Goal: Transaction & Acquisition: Book appointment/travel/reservation

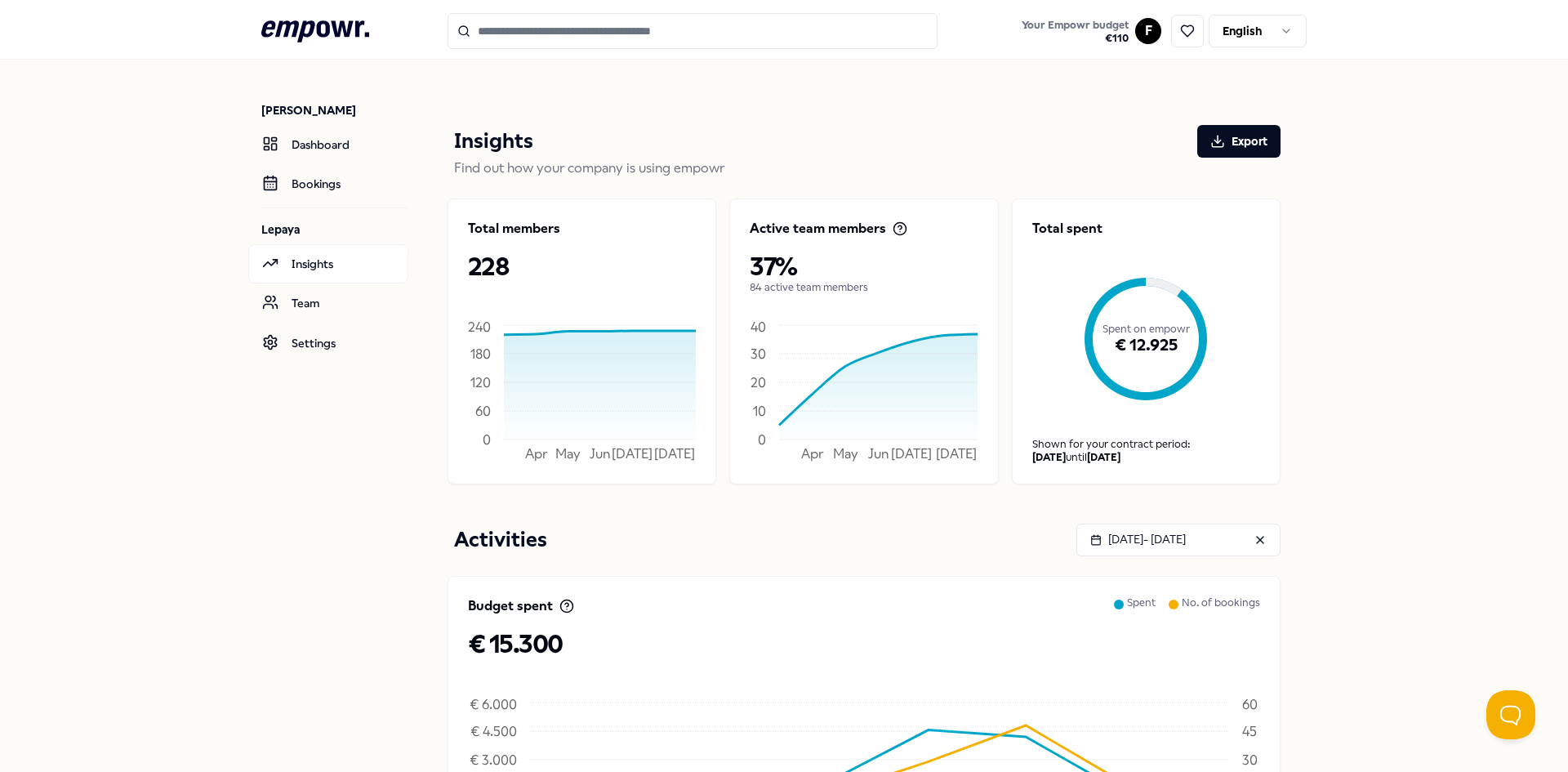
click at [1138, 27] on html ".empowr-logo_svg__cls-1{fill:#03032f} Your Empowr budget € 110 F English Fiona …" at bounding box center [784, 386] width 1568 height 772
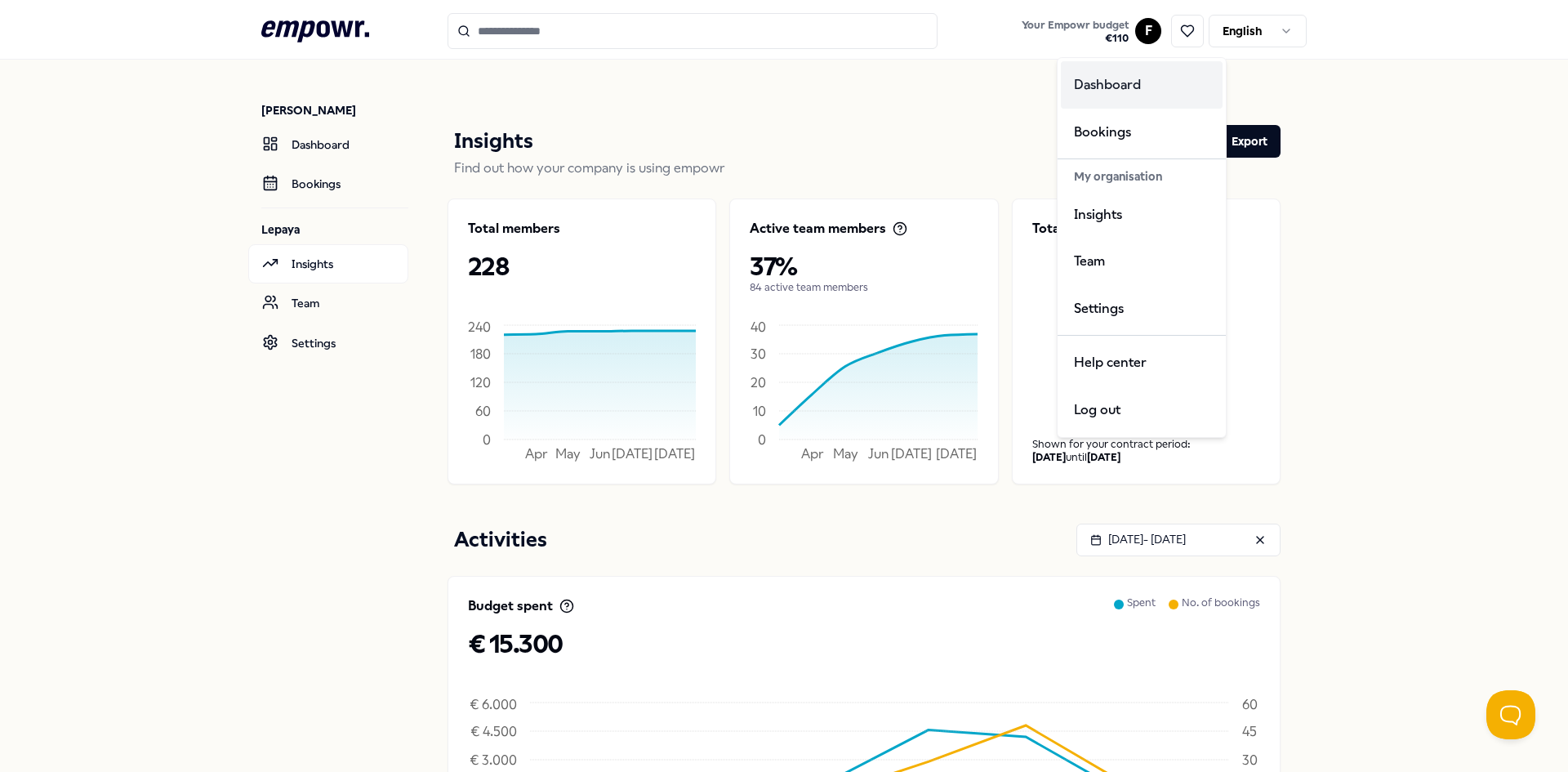
click at [1112, 83] on div "Dashboard" at bounding box center [1142, 85] width 162 height 48
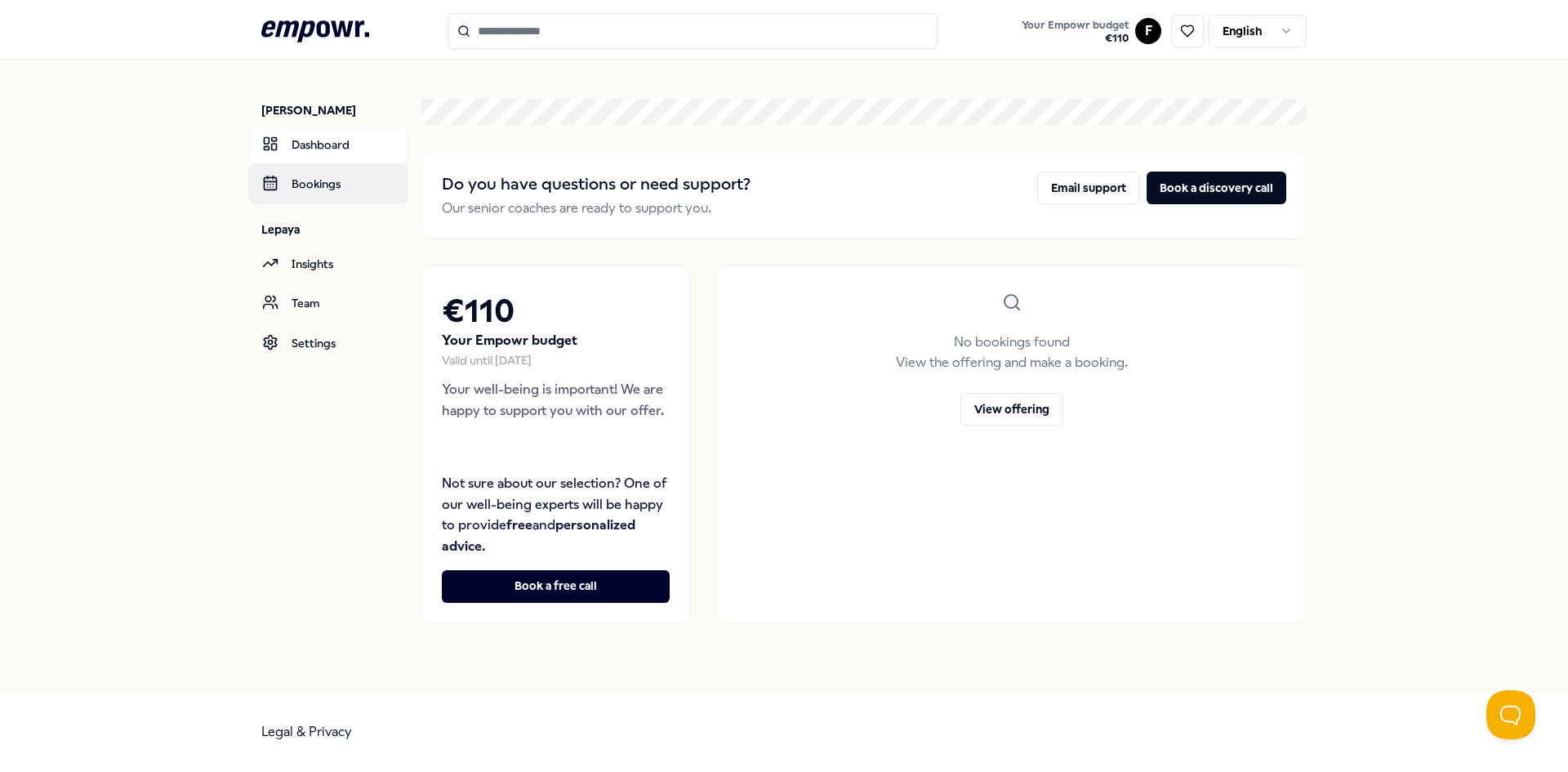
click at [304, 186] on link "Bookings" at bounding box center [329, 184] width 160 height 40
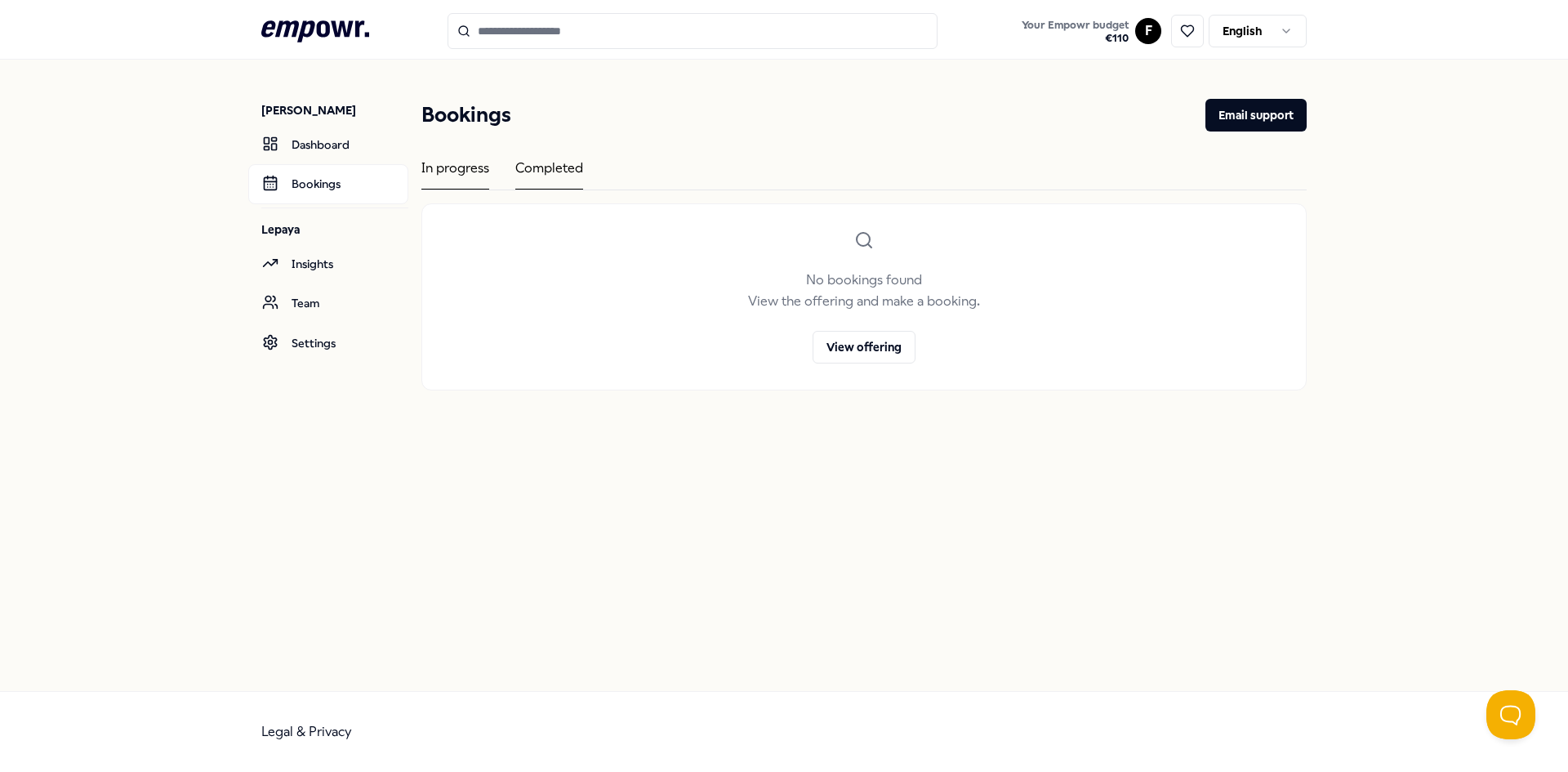
click at [536, 162] on div "Completed" at bounding box center [548, 173] width 68 height 32
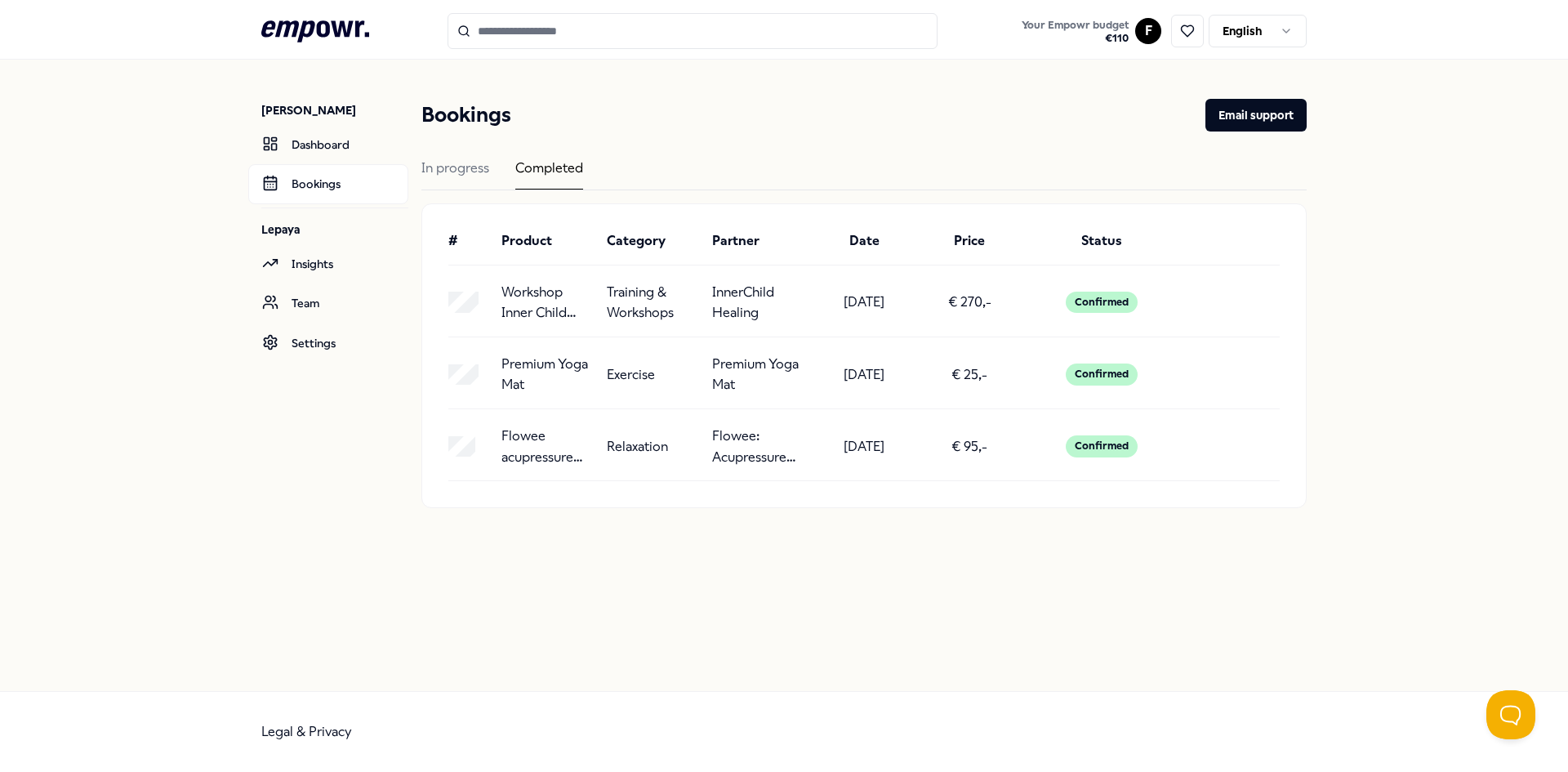
click at [357, 24] on icon at bounding box center [315, 32] width 108 height 22
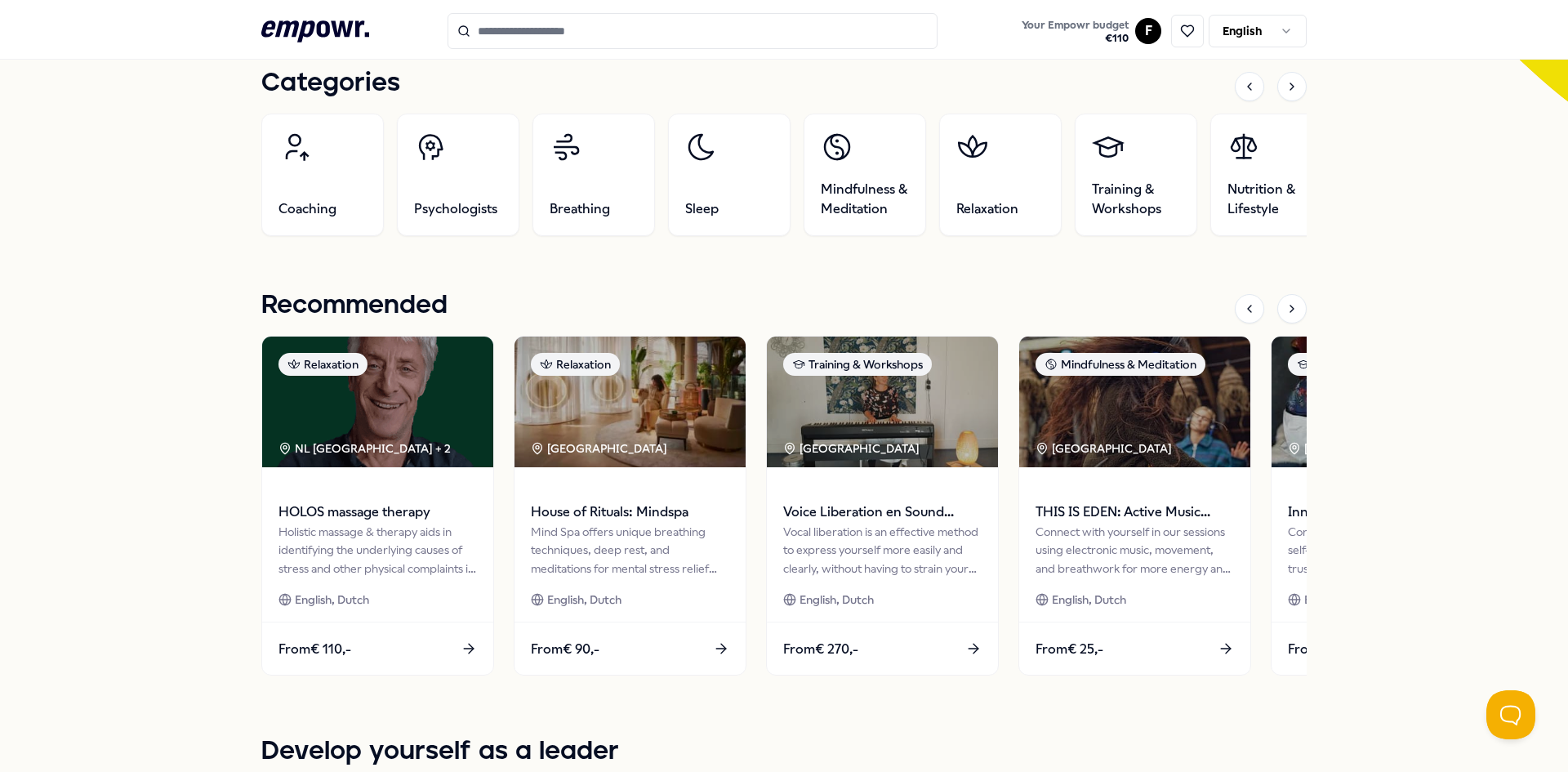
scroll to position [572, 0]
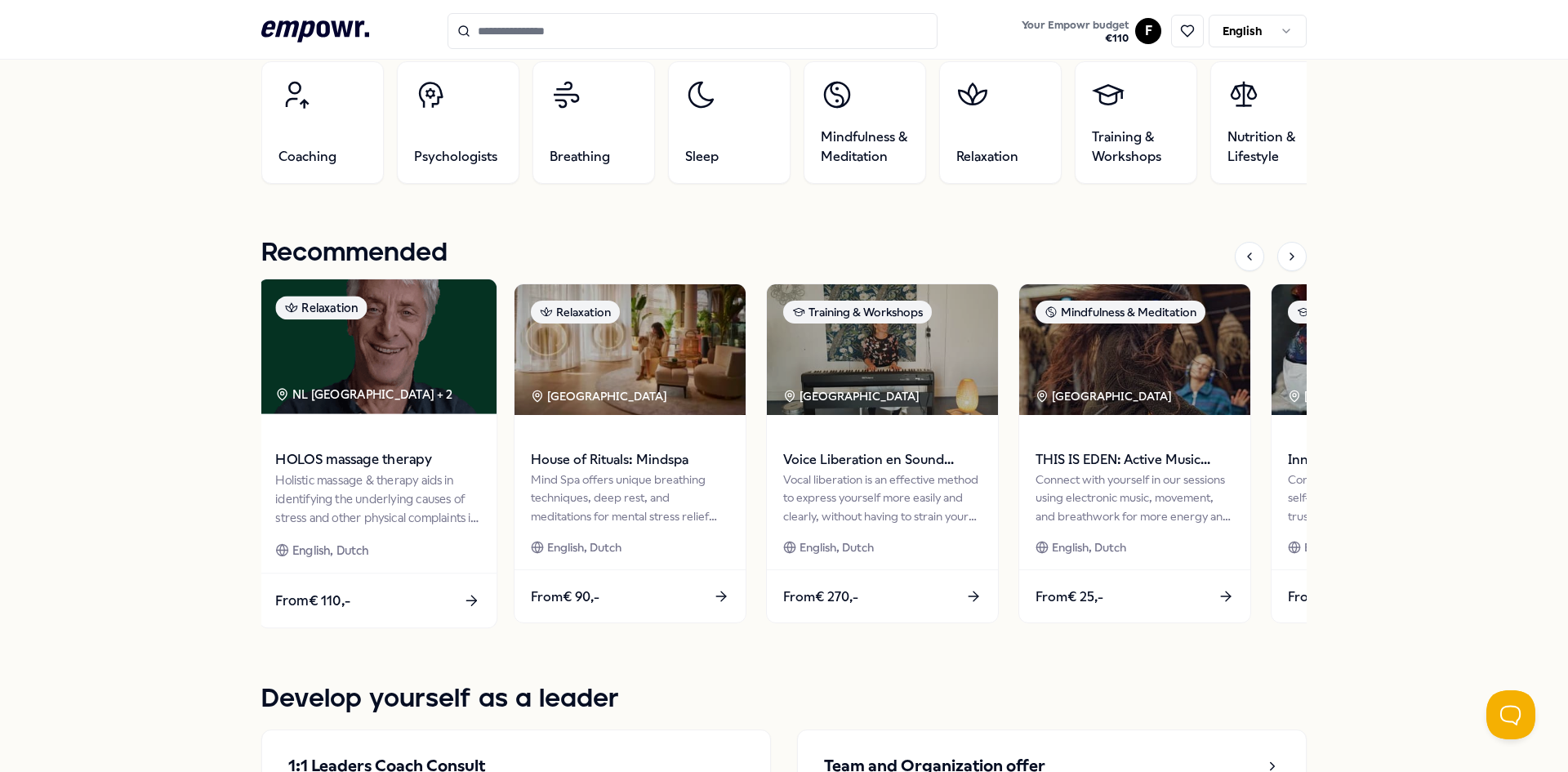
click at [466, 592] on icon at bounding box center [471, 600] width 17 height 17
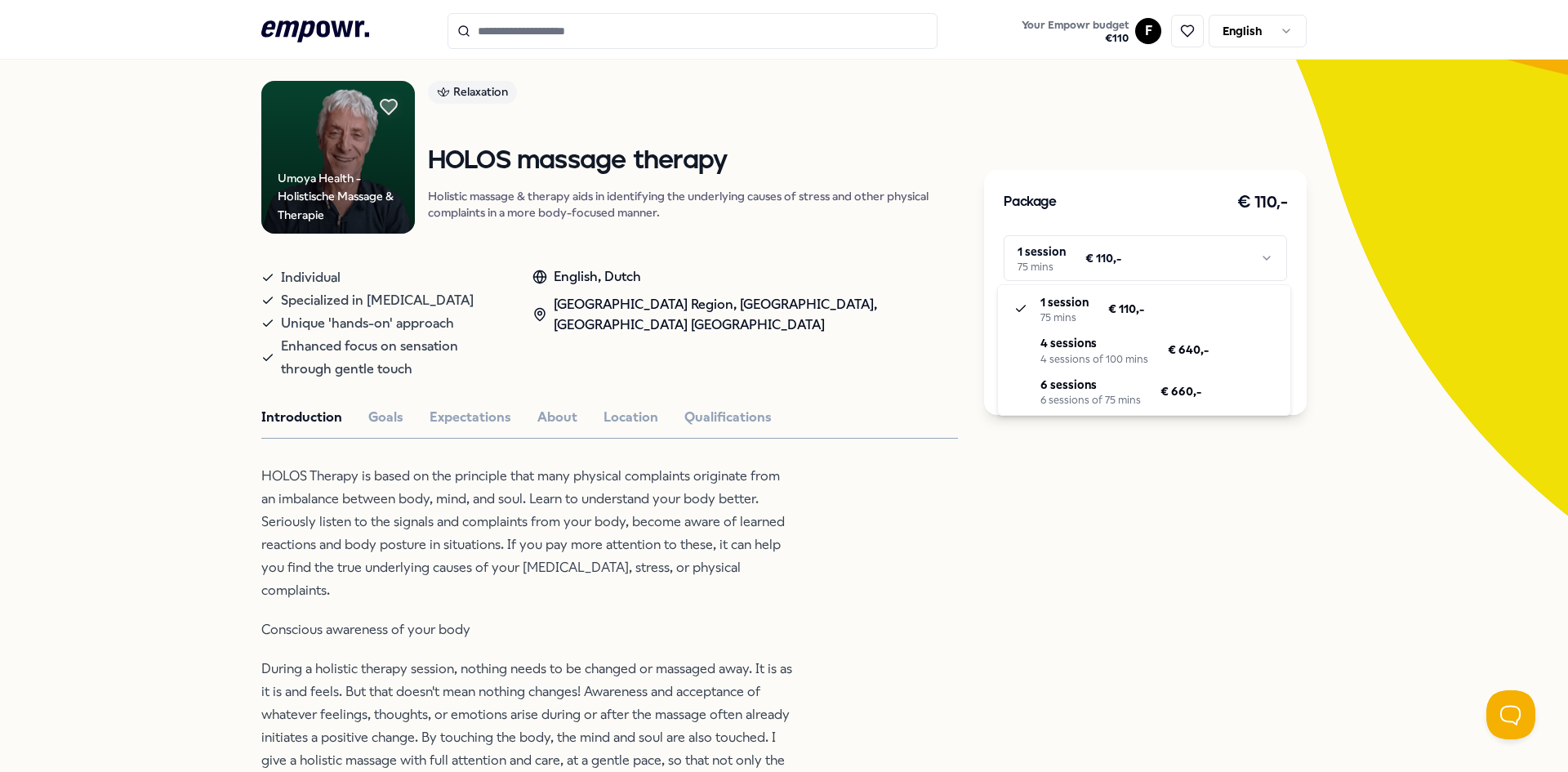
click at [1057, 255] on html ".empowr-logo_svg__cls-1{fill:#03032f} Your Empowr budget € 110 F English All ca…" at bounding box center [784, 386] width 1568 height 772
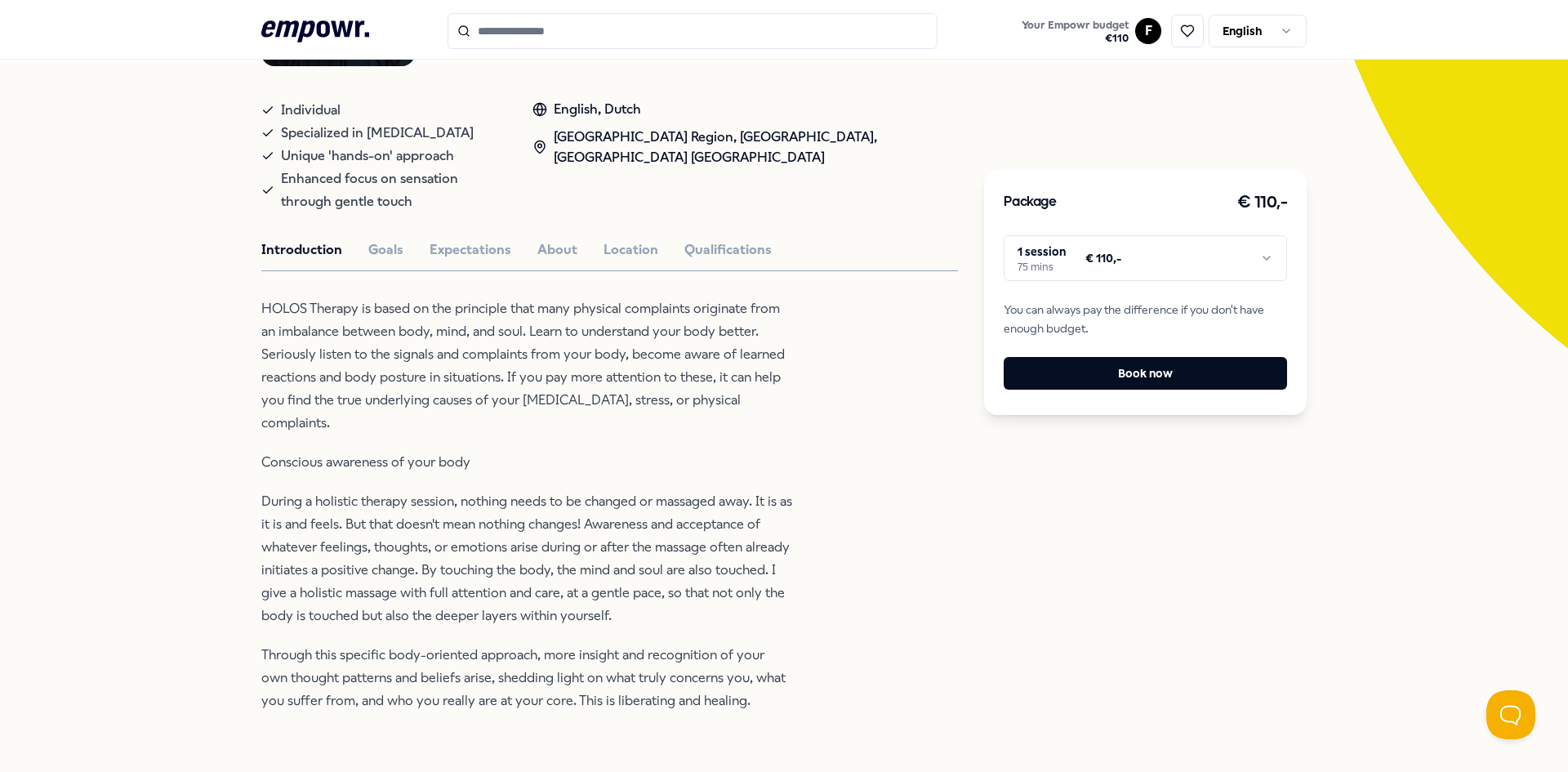
scroll to position [268, 0]
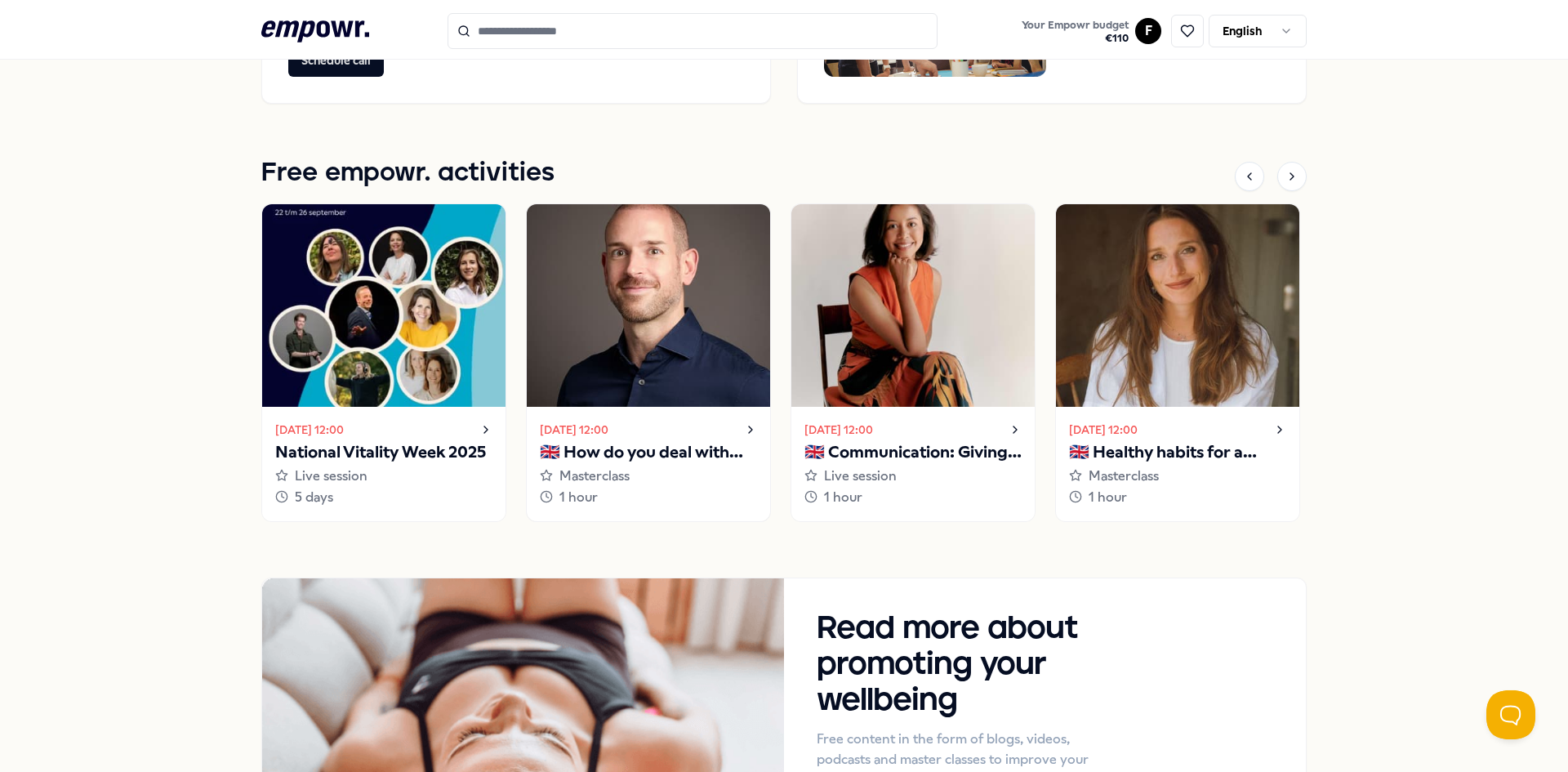
scroll to position [1711, 0]
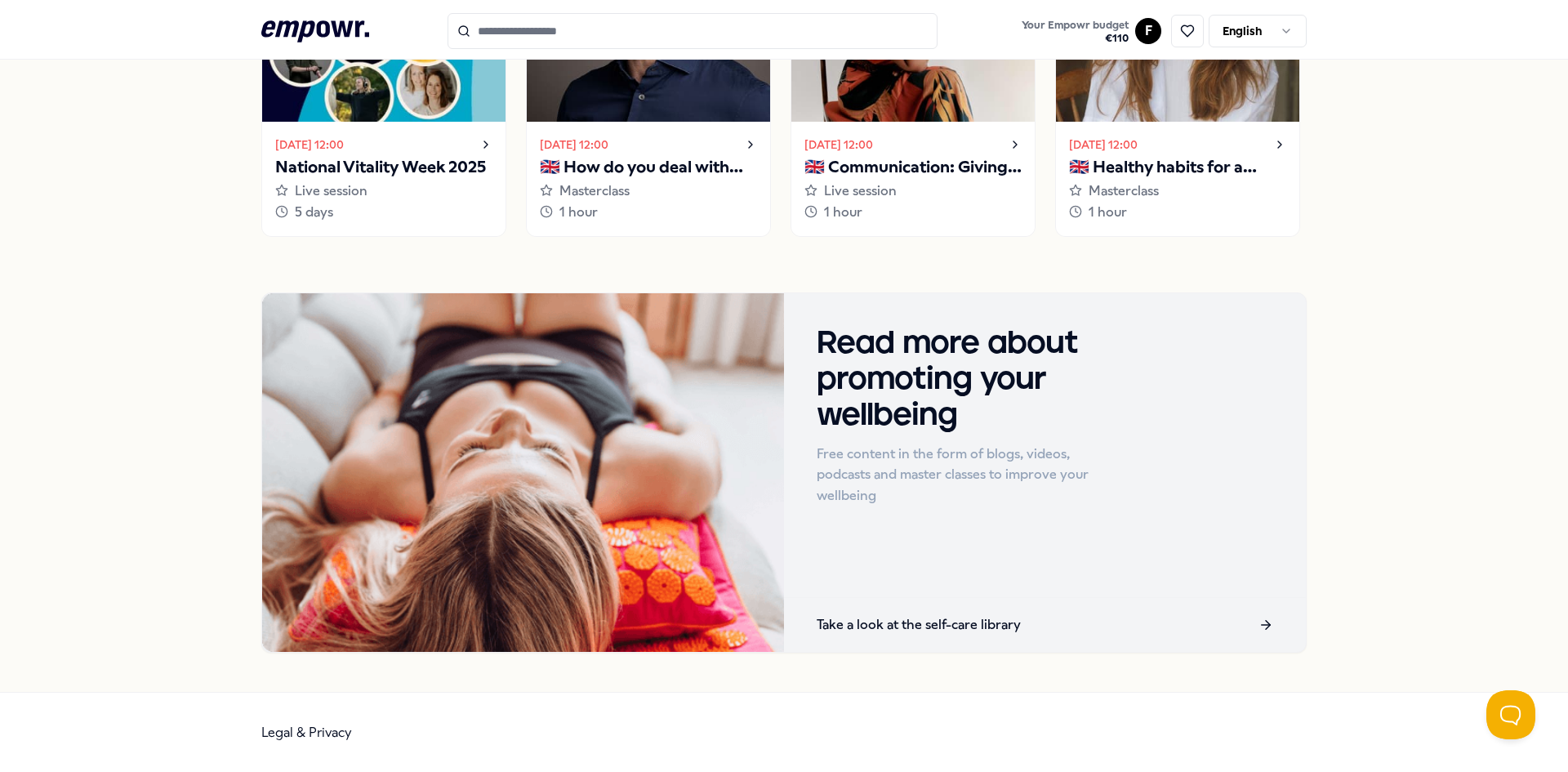
click at [1247, 625] on div "Take a look at the self-care library" at bounding box center [1044, 625] width 521 height 54
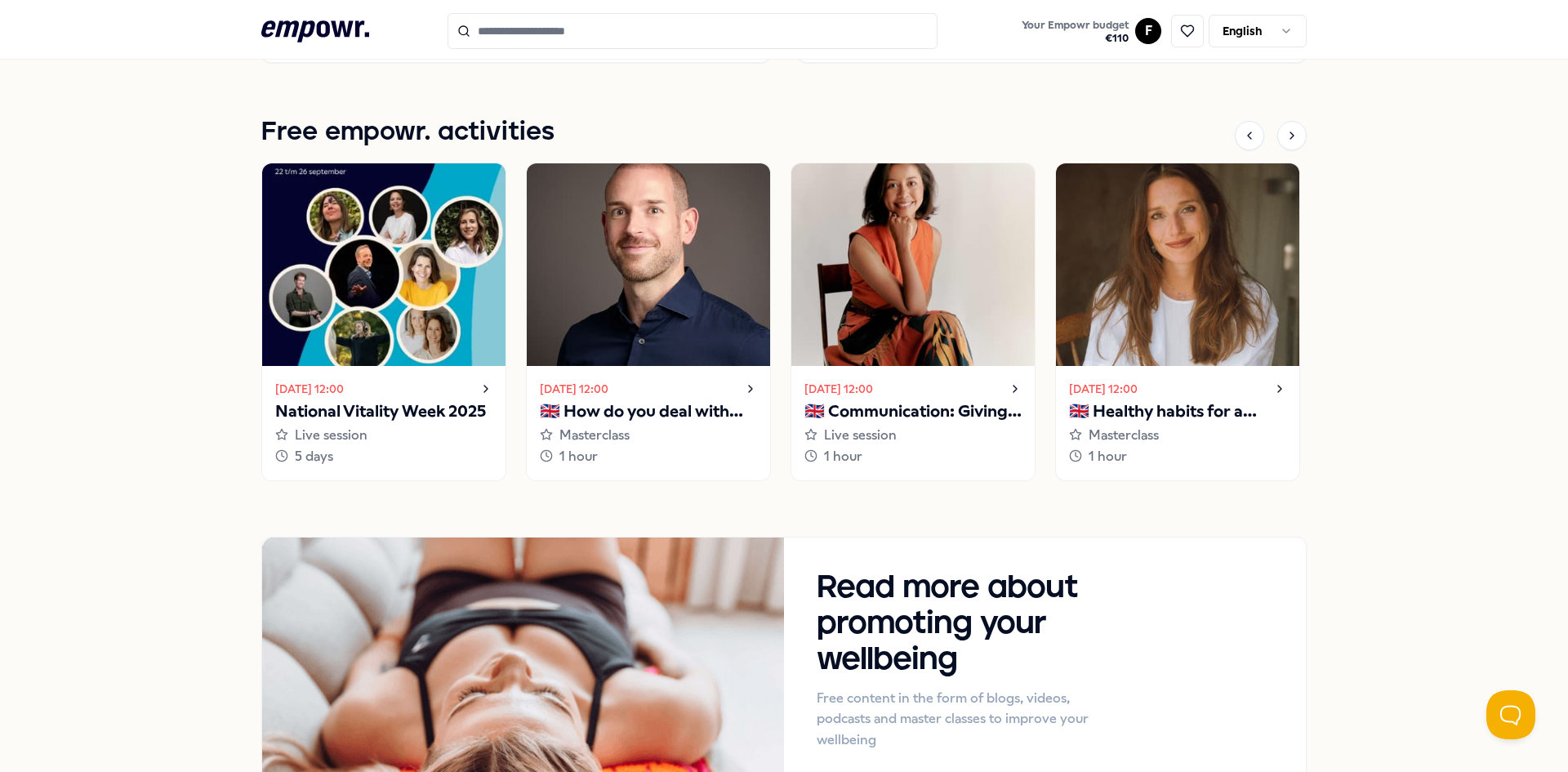
scroll to position [1466, 0]
click at [1284, 144] on div at bounding box center [1292, 136] width 30 height 30
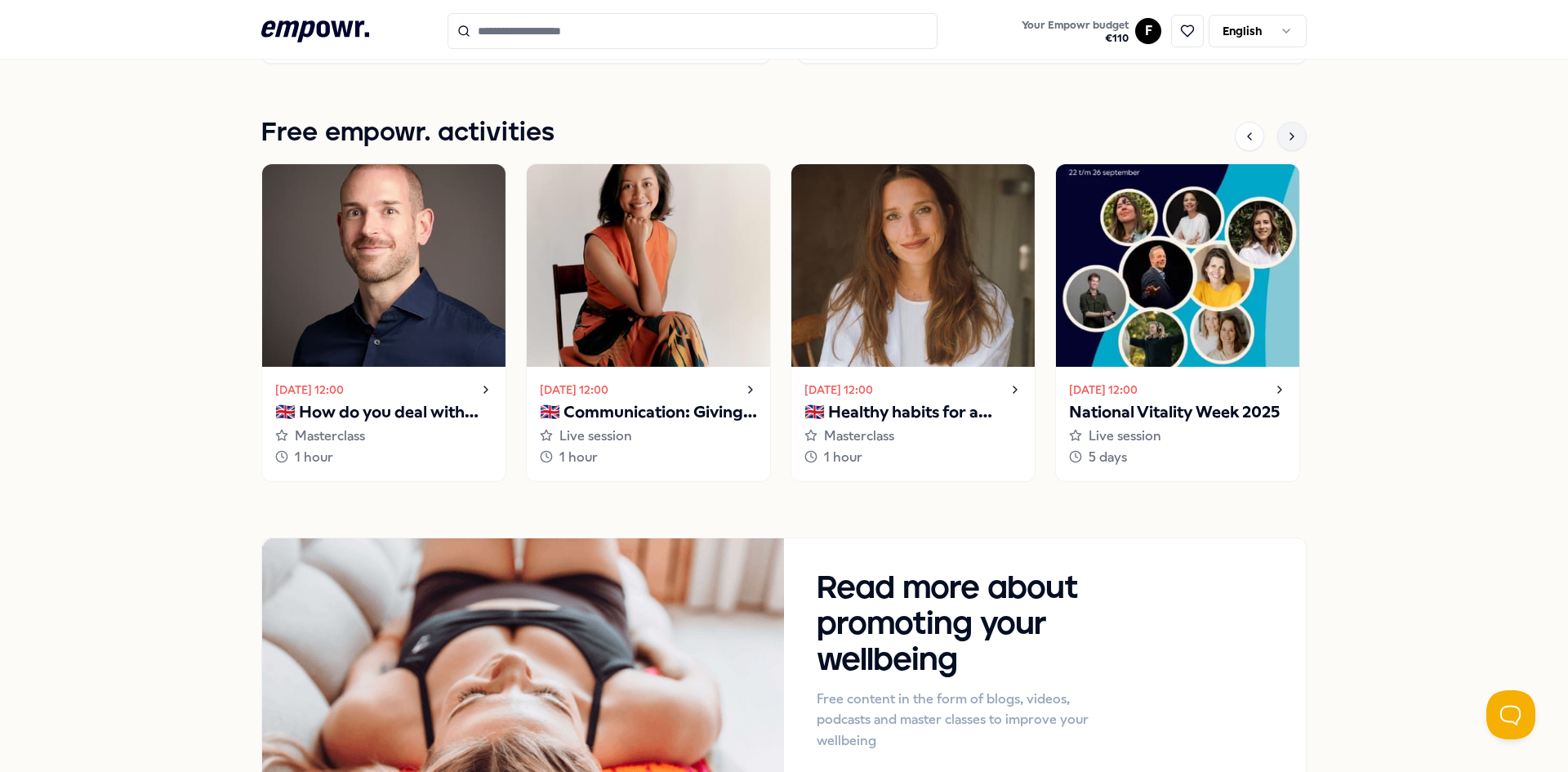
click at [1285, 142] on icon at bounding box center [1292, 136] width 14 height 14
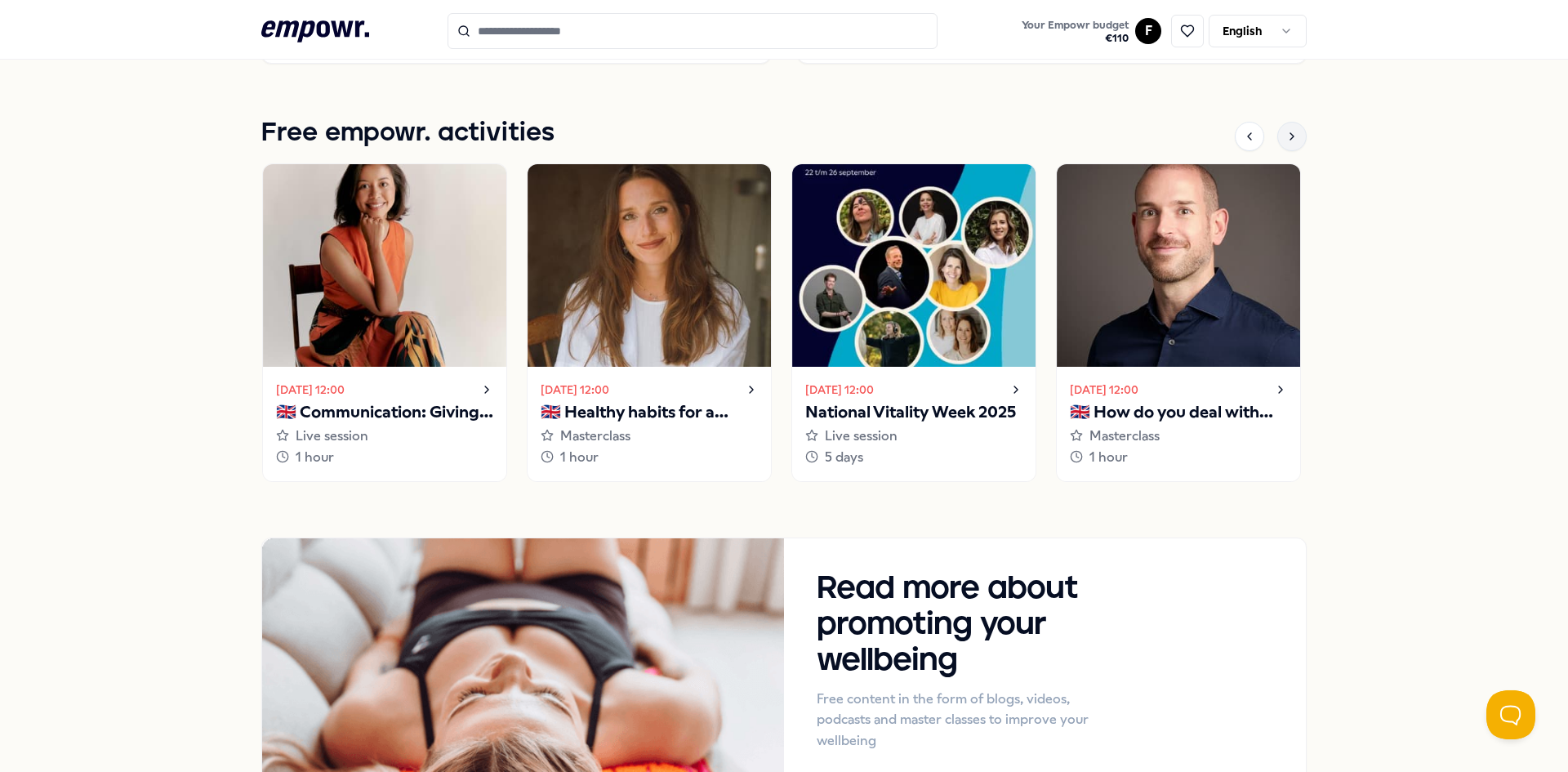
click at [1285, 138] on icon at bounding box center [1292, 136] width 14 height 14
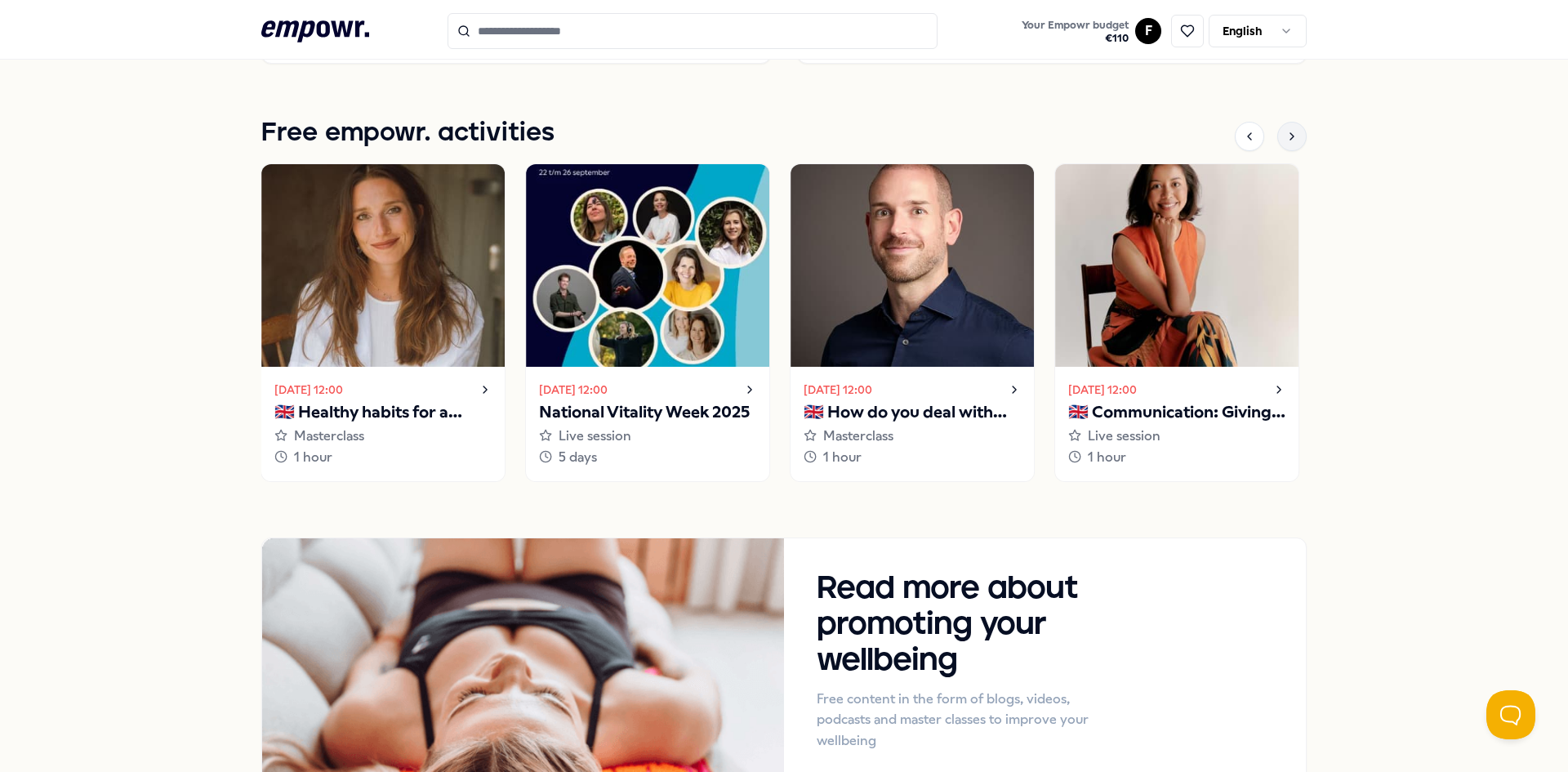
click at [1285, 138] on icon at bounding box center [1292, 136] width 14 height 14
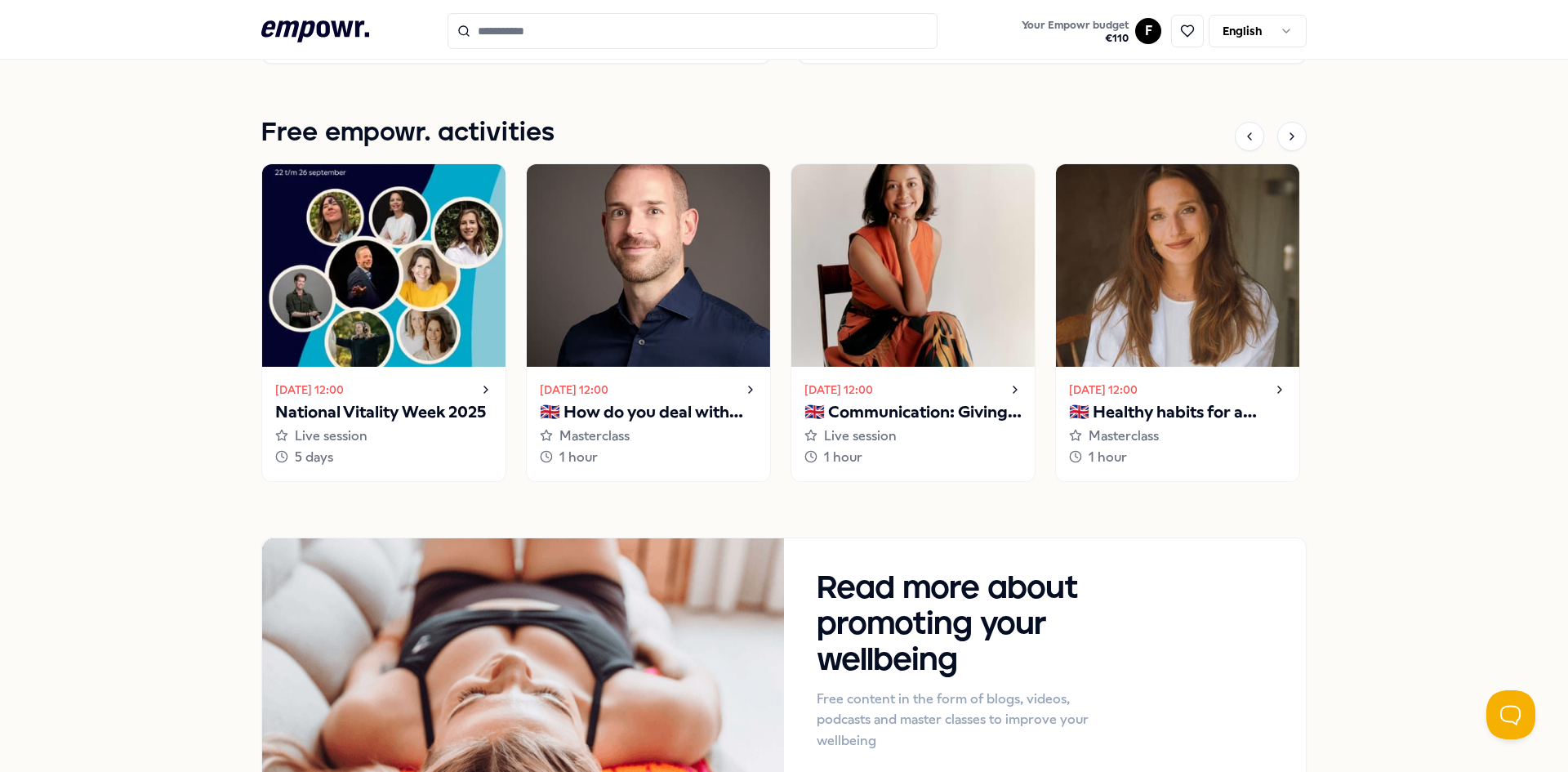
click at [302, 2] on header ".empowr-logo_svg__cls-1{fill:#03032f} Your Empowr budget € 110 F English" at bounding box center [784, 30] width 1568 height 59
click at [309, 10] on header ".empowr-logo_svg__cls-1{fill:#03032f} Your Empowr budget € 110 F English" at bounding box center [784, 30] width 1568 height 59
click at [313, 13] on header ".empowr-logo_svg__cls-1{fill:#03032f} Your Empowr budget € 110 F English" at bounding box center [784, 30] width 1568 height 59
click at [309, 24] on icon ".empowr-logo_svg__cls-1{fill:#03032f}" at bounding box center [315, 32] width 108 height 31
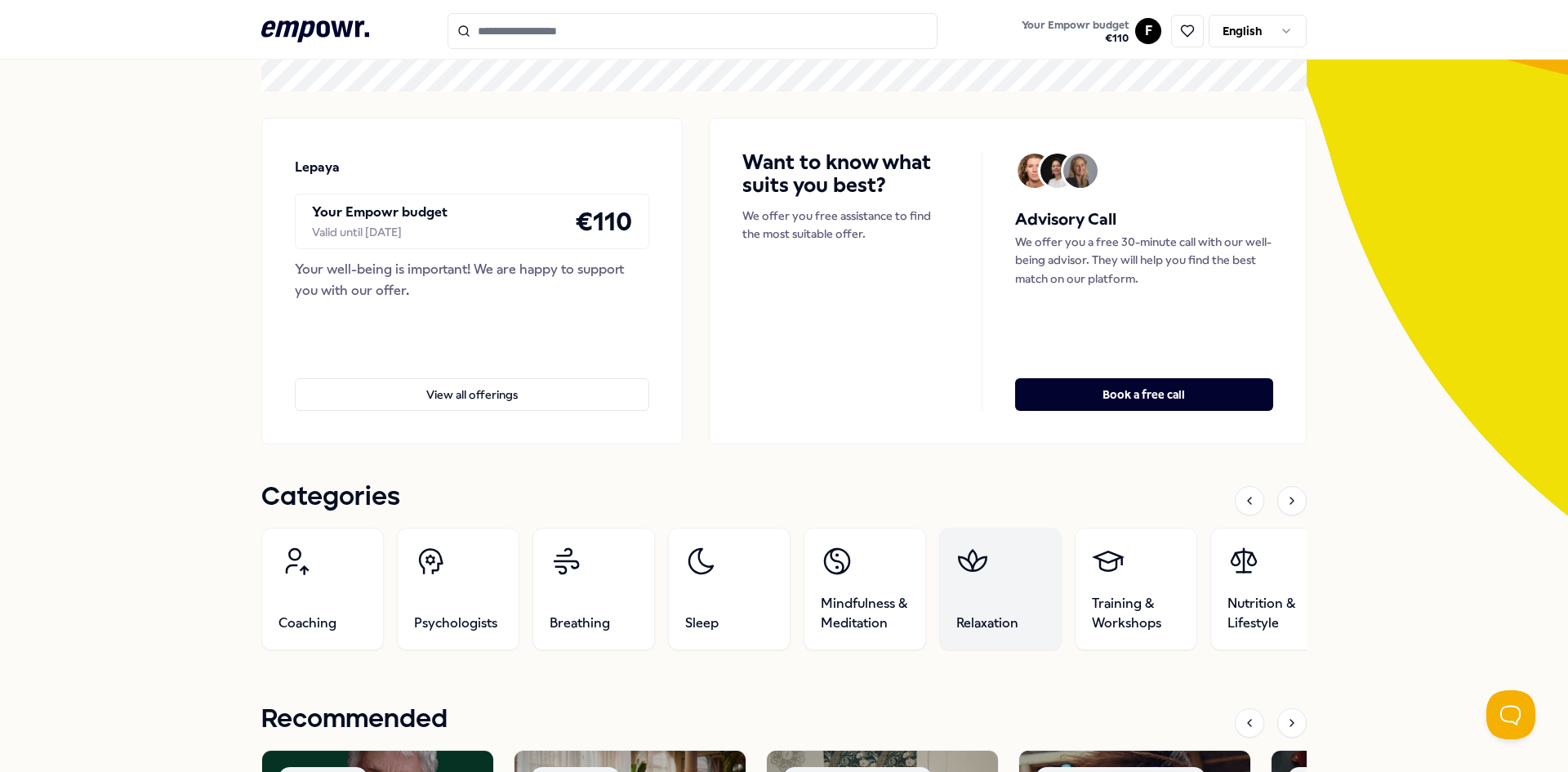
click at [1019, 615] on link "Relaxation" at bounding box center [1001, 589] width 122 height 123
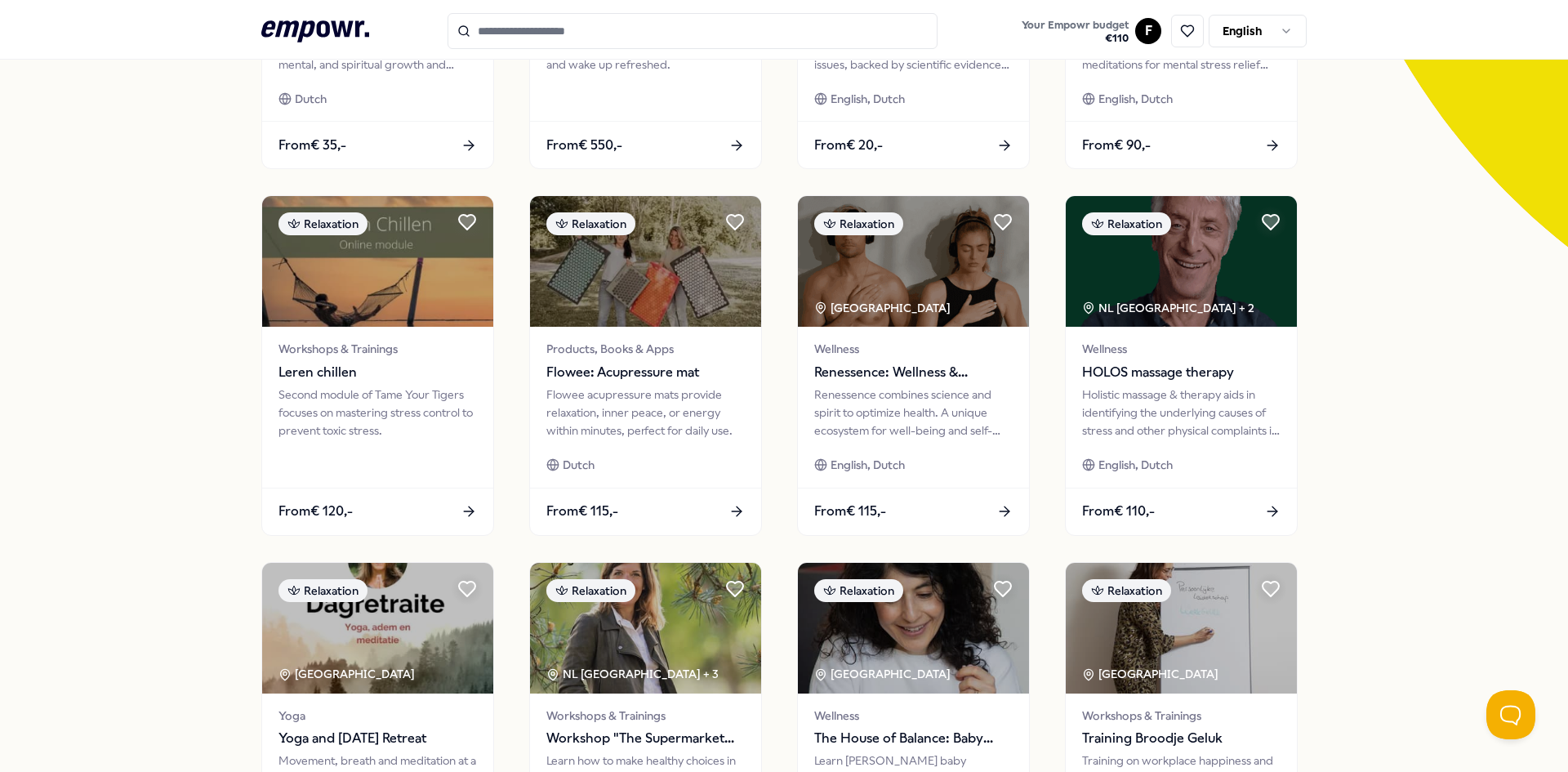
scroll to position [677, 0]
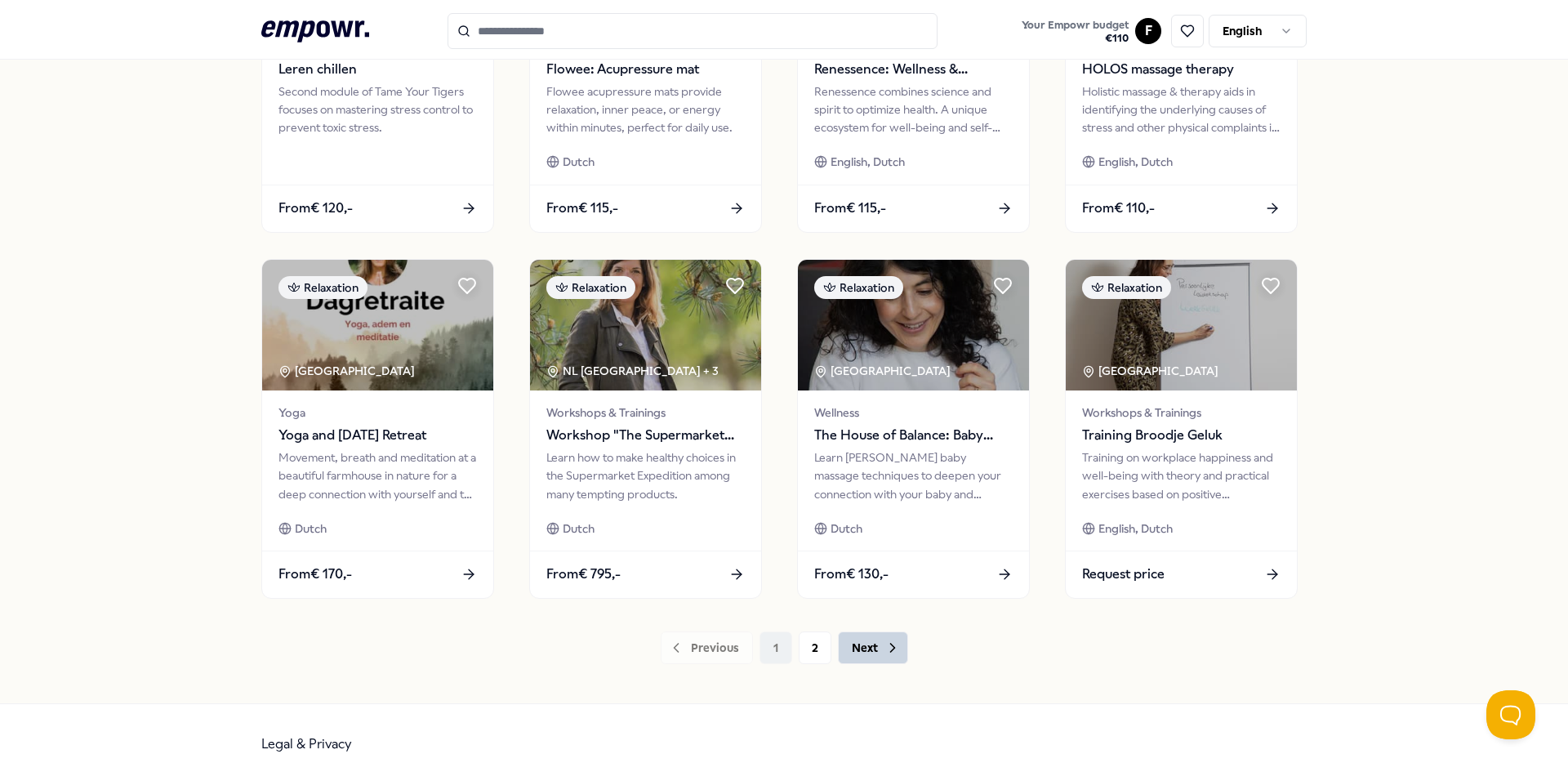
click at [866, 643] on button "Next" at bounding box center [873, 648] width 70 height 32
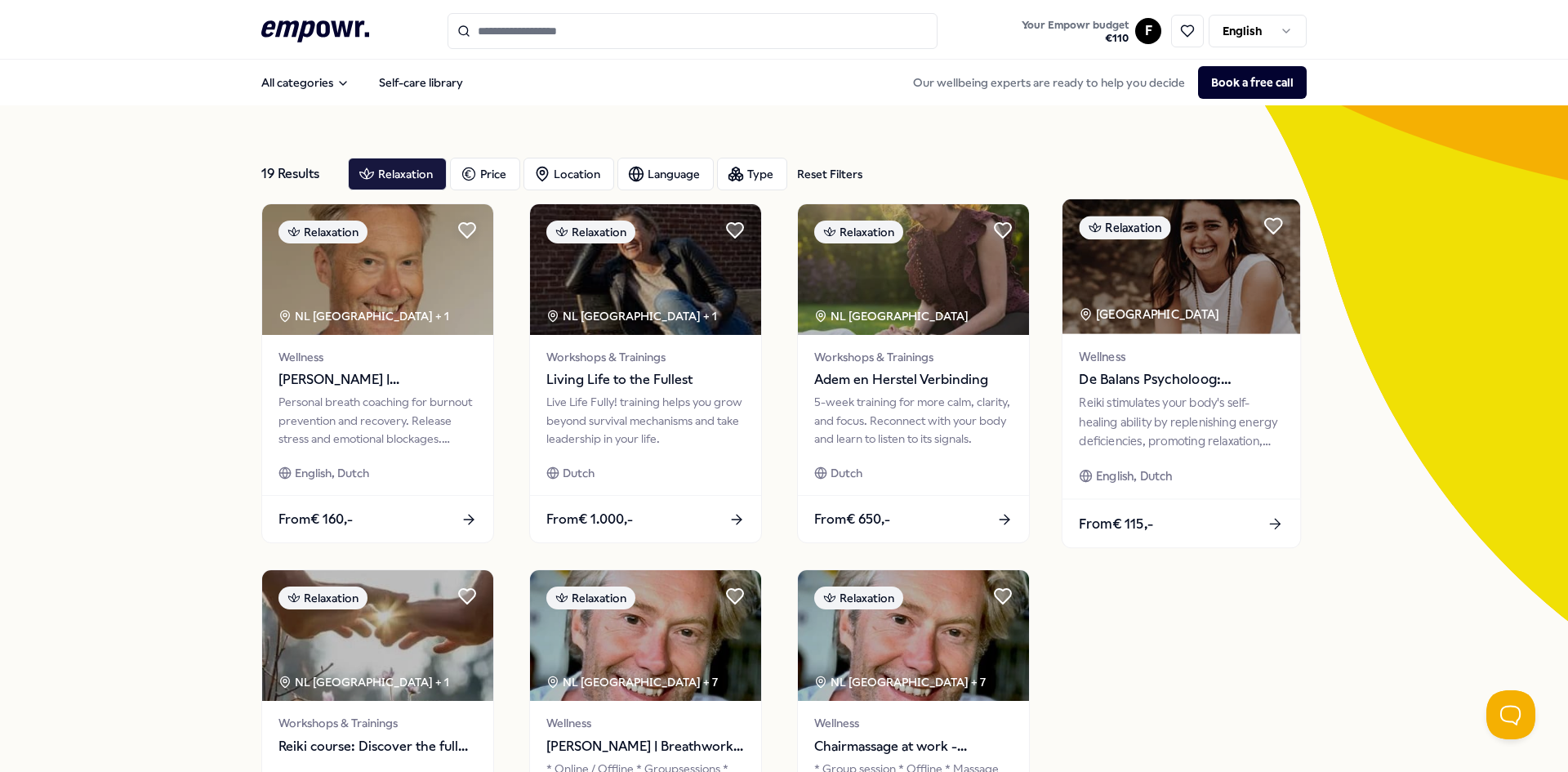
click at [1186, 440] on div "Reiki stimulates your body's self-healing ability by replenishing energy defici…" at bounding box center [1181, 422] width 204 height 57
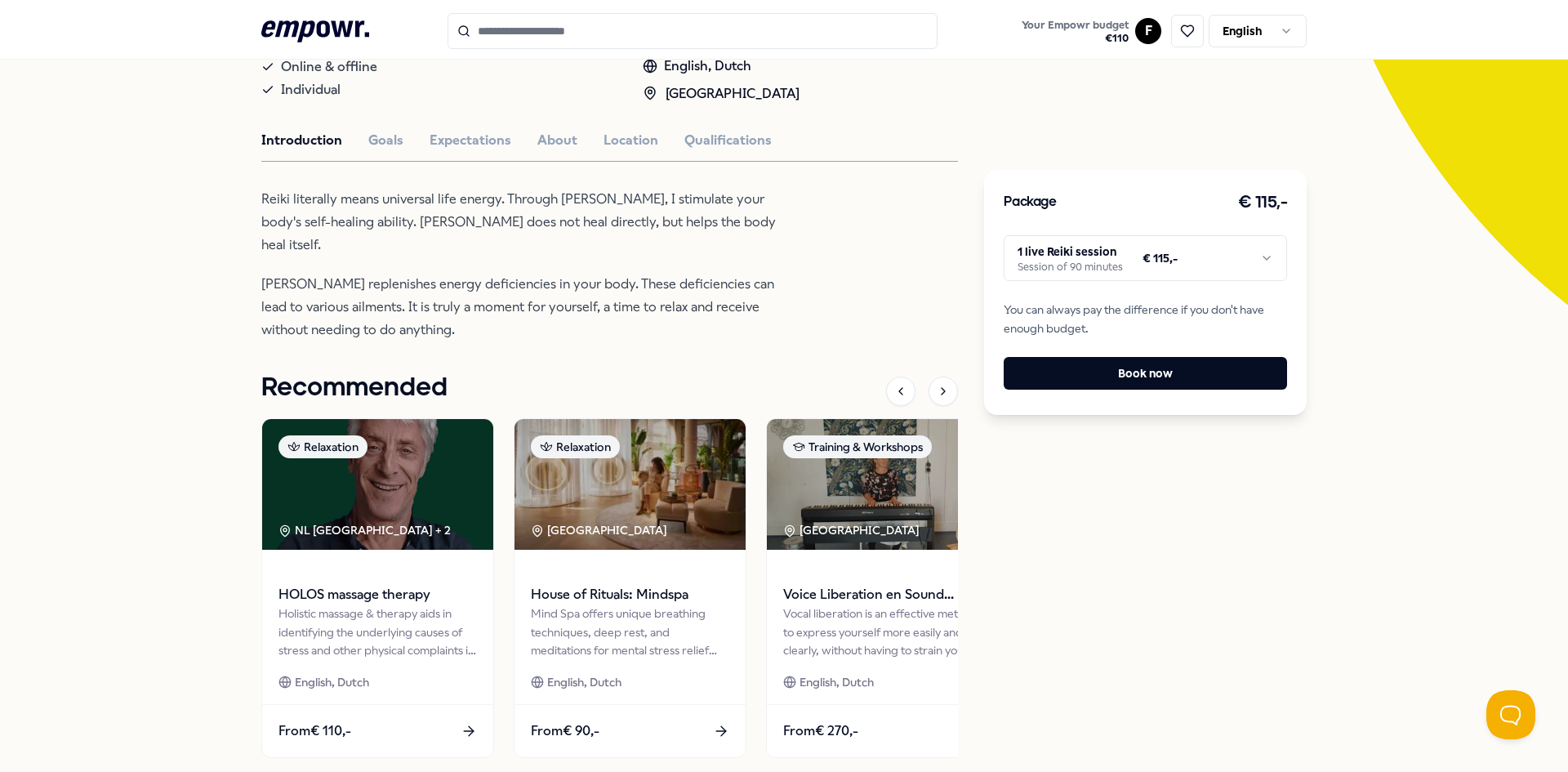
scroll to position [327, 0]
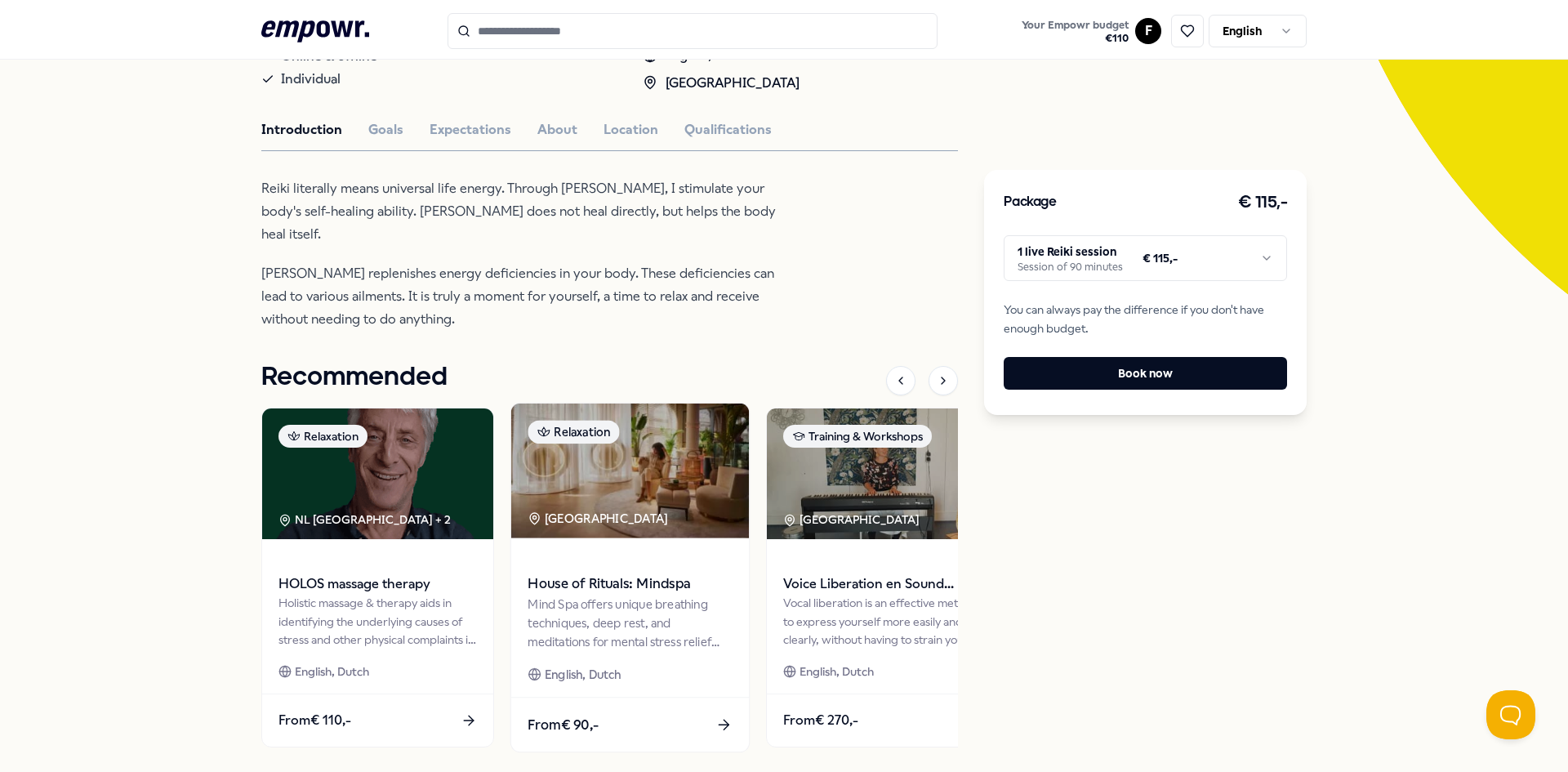
click at [614, 551] on span at bounding box center [630, 560] width 204 height 19
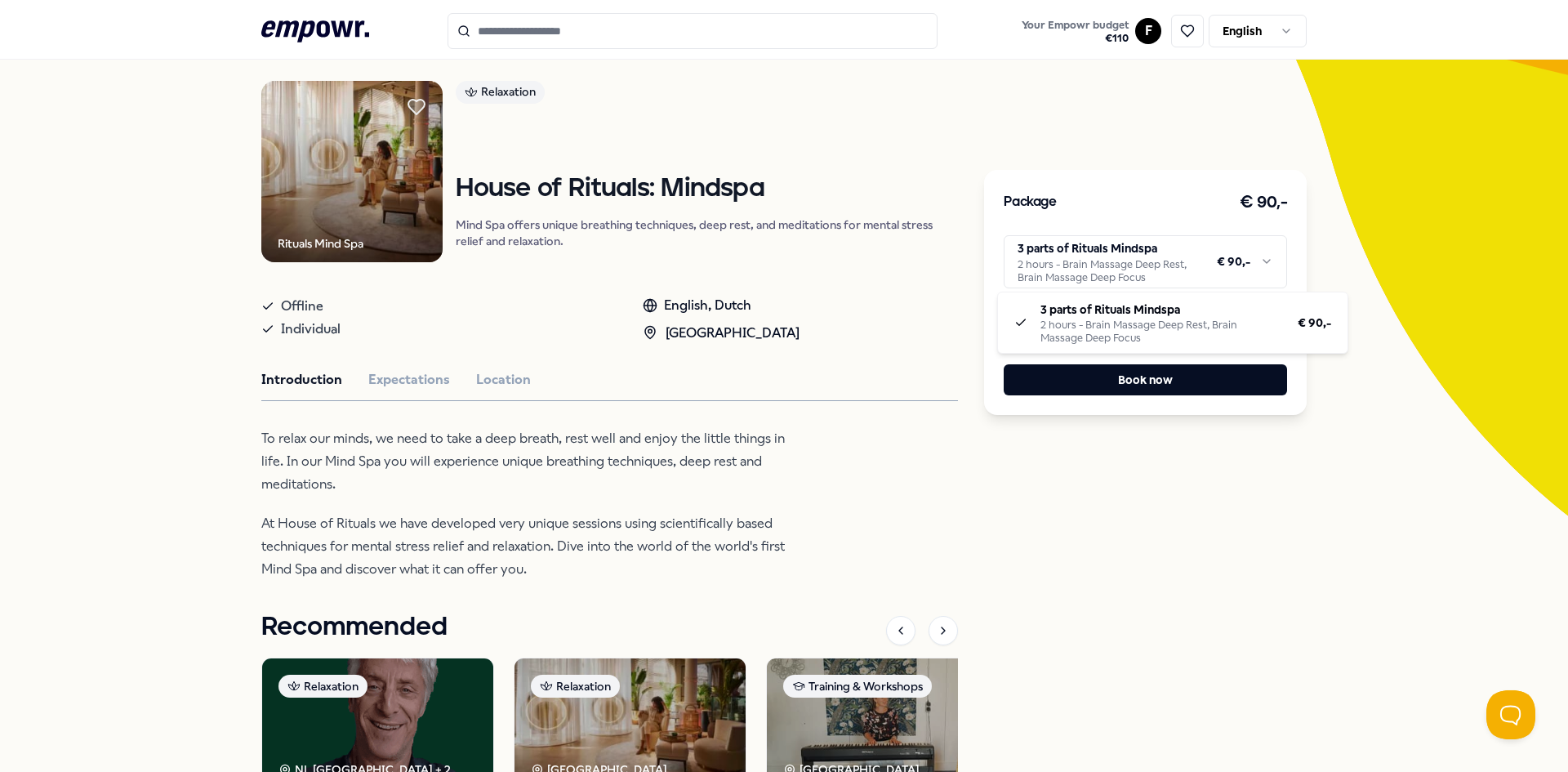
click at [1234, 268] on html ".empowr-logo_svg__cls-1{fill:#03032f} Your Empowr budget € 110 F English All ca…" at bounding box center [784, 386] width 1568 height 772
click at [380, 381] on button "Expectations" at bounding box center [409, 380] width 82 height 22
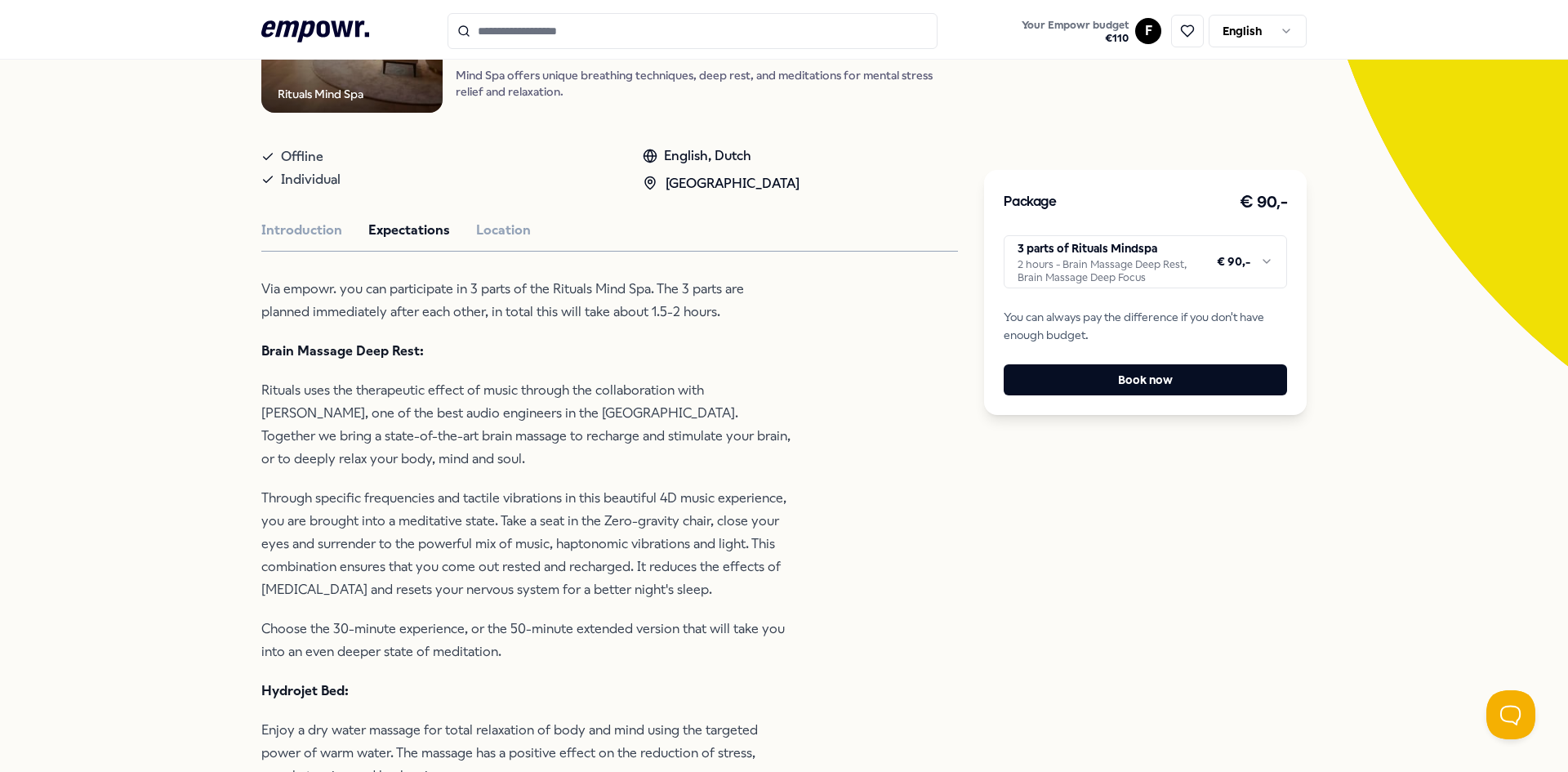
scroll to position [0, 0]
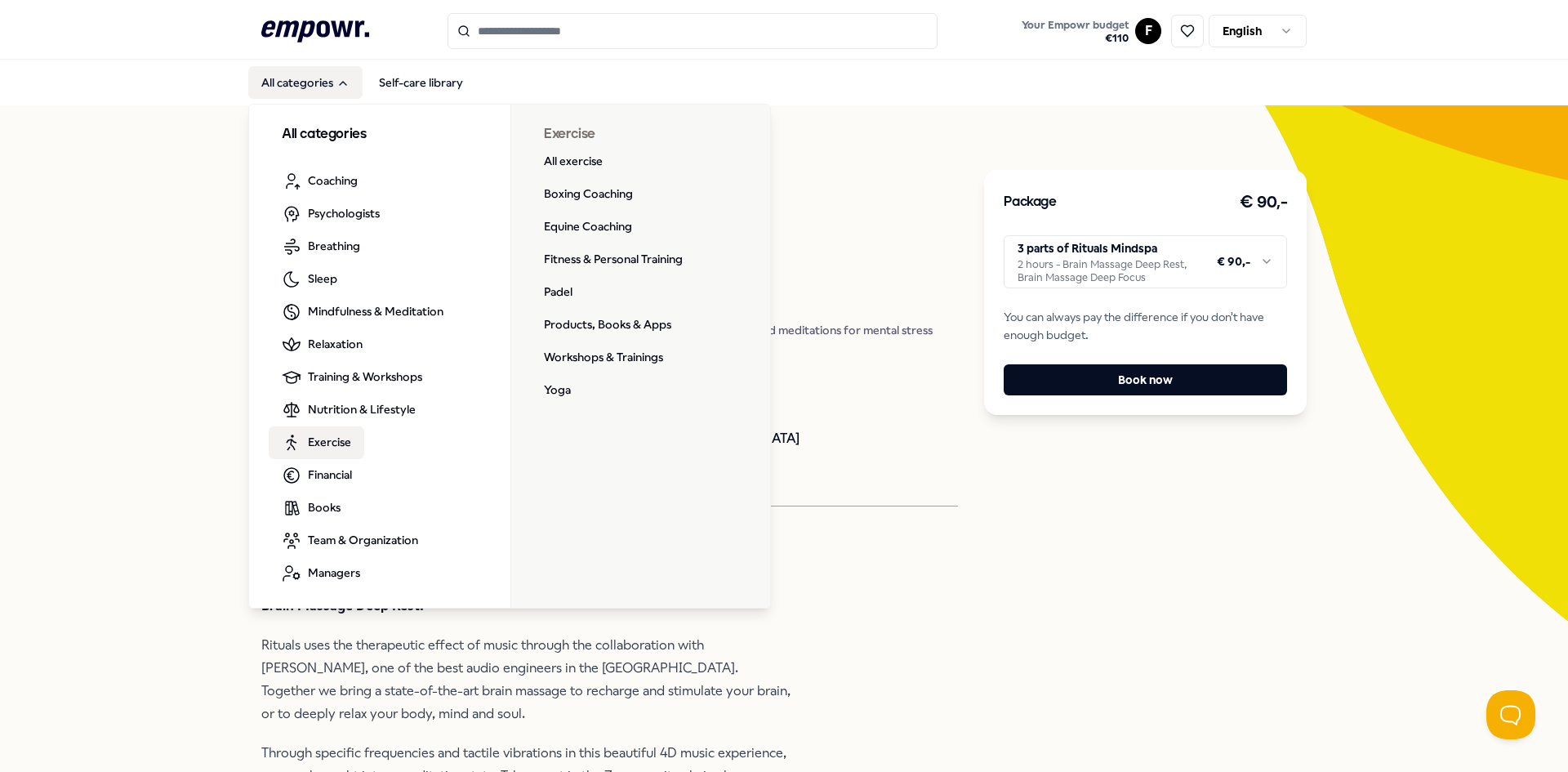
click at [308, 446] on span "Exercise" at bounding box center [330, 442] width 43 height 18
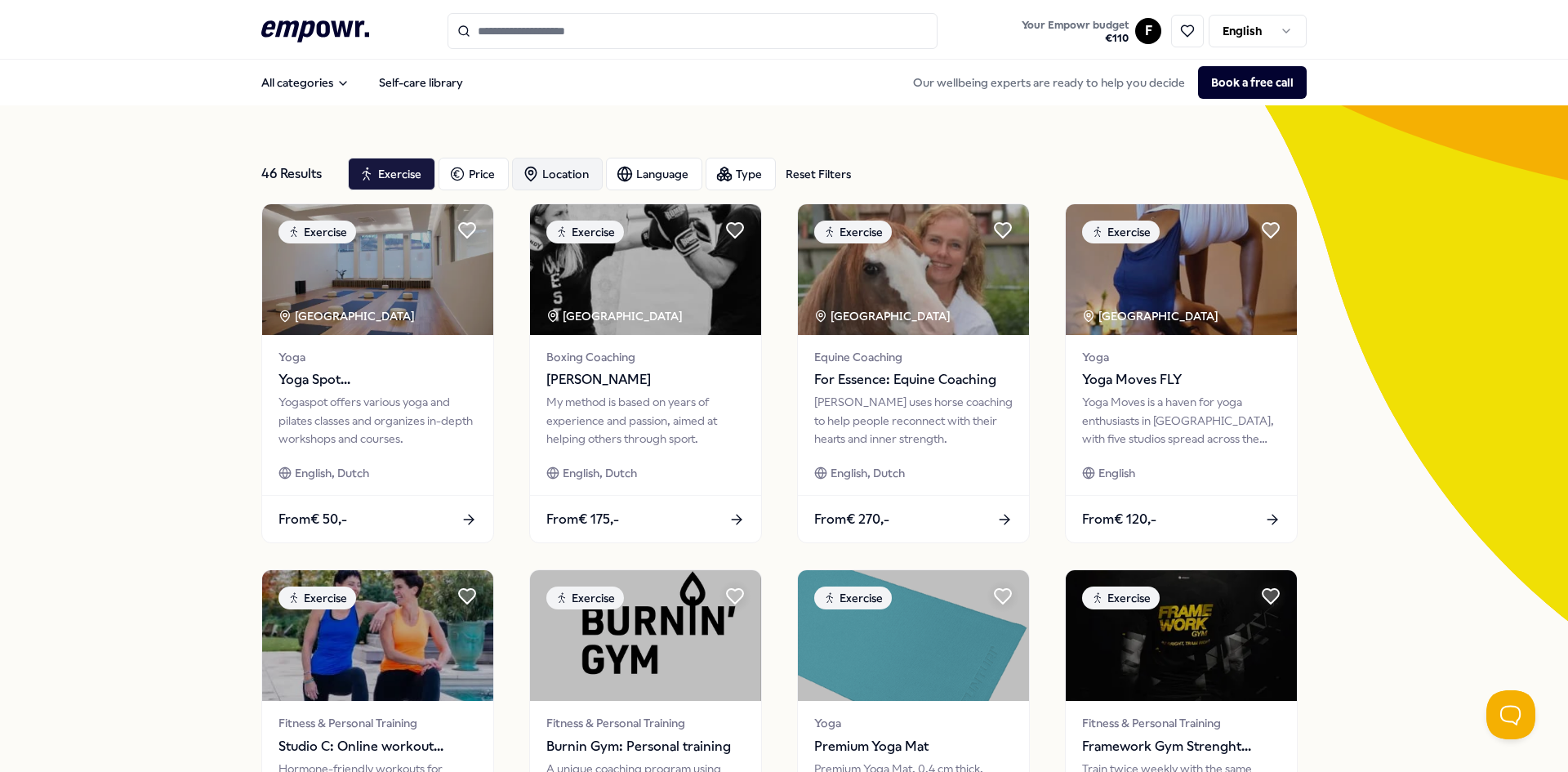
click at [520, 160] on div "Location" at bounding box center [557, 174] width 91 height 32
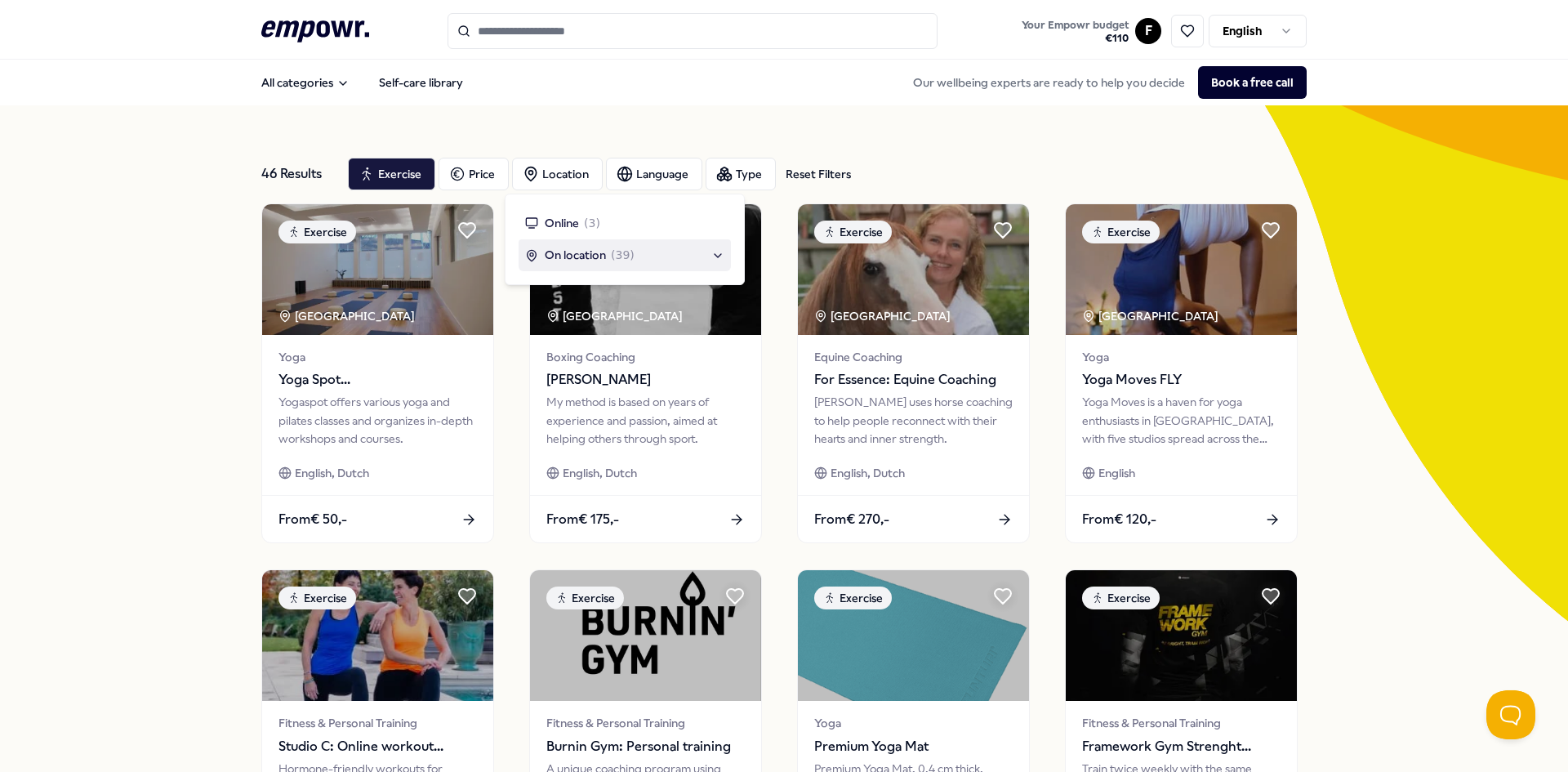
click at [680, 254] on div "On location ( 39 )" at bounding box center [624, 255] width 199 height 18
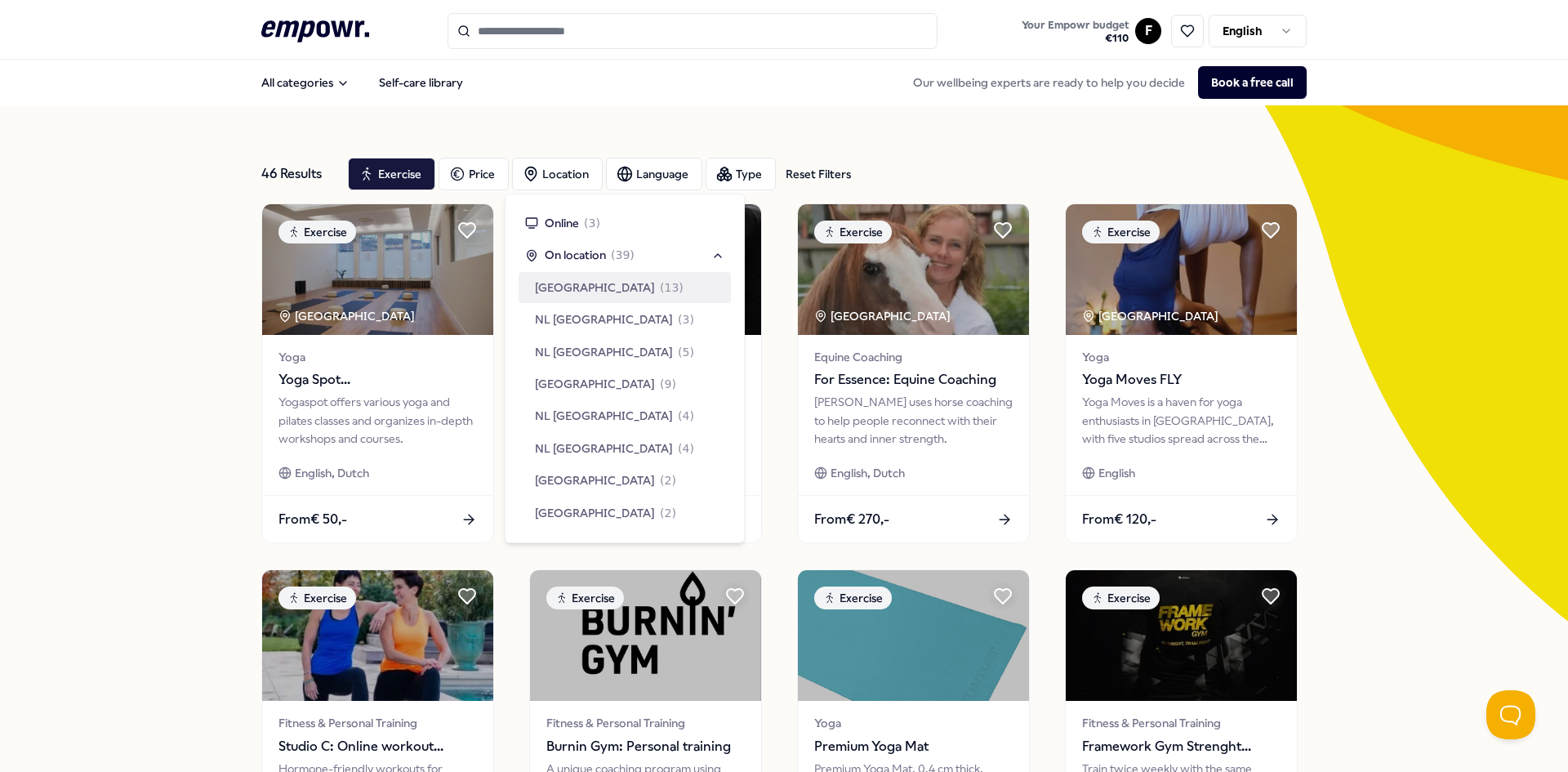
click at [618, 278] on span "Amsterdam Region" at bounding box center [594, 287] width 120 height 18
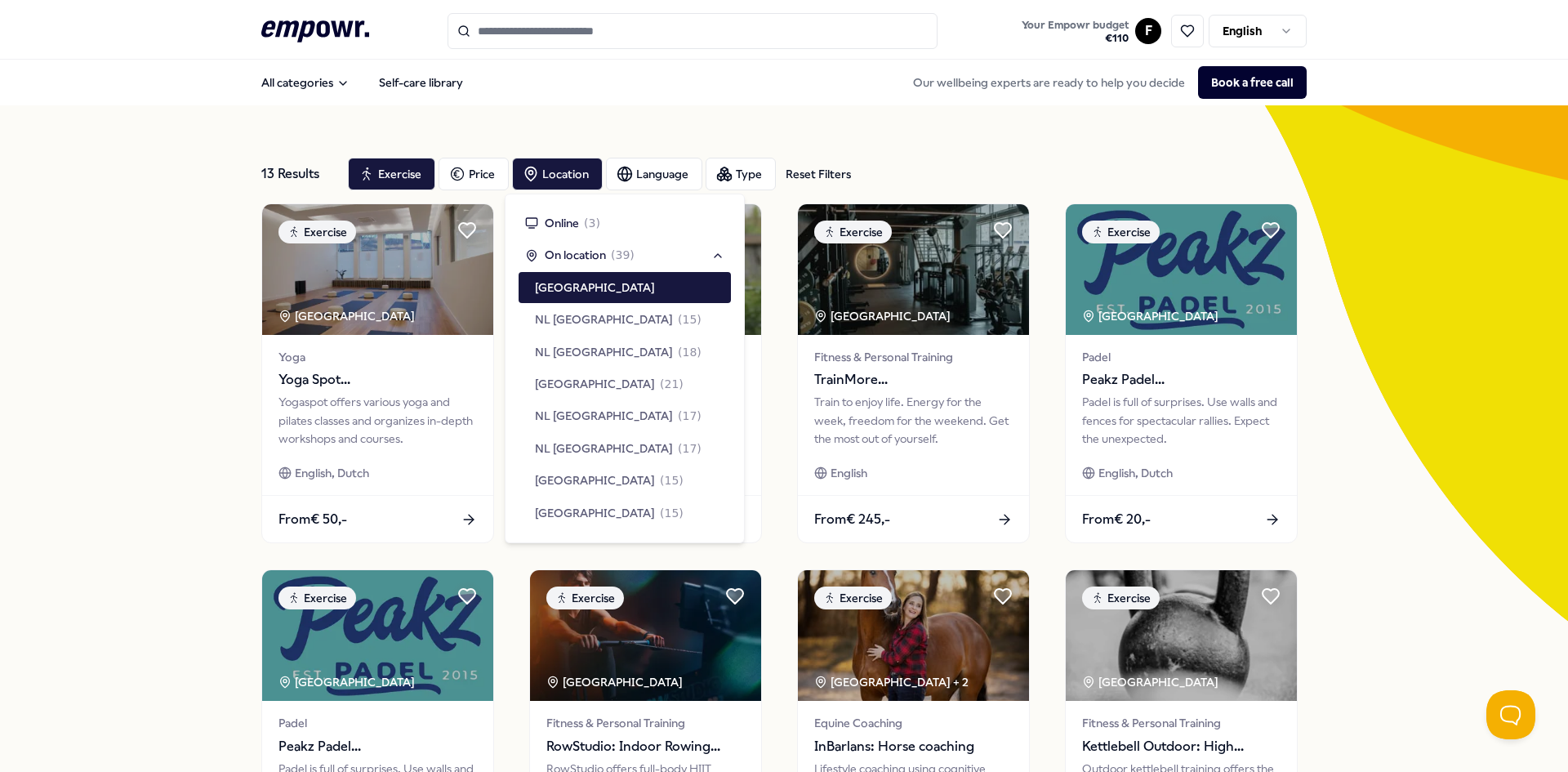
click at [80, 383] on div "13 Results Reset Filters Exercise Price Location Language Type Reset Filters Ex…" at bounding box center [784, 742] width 1568 height 1275
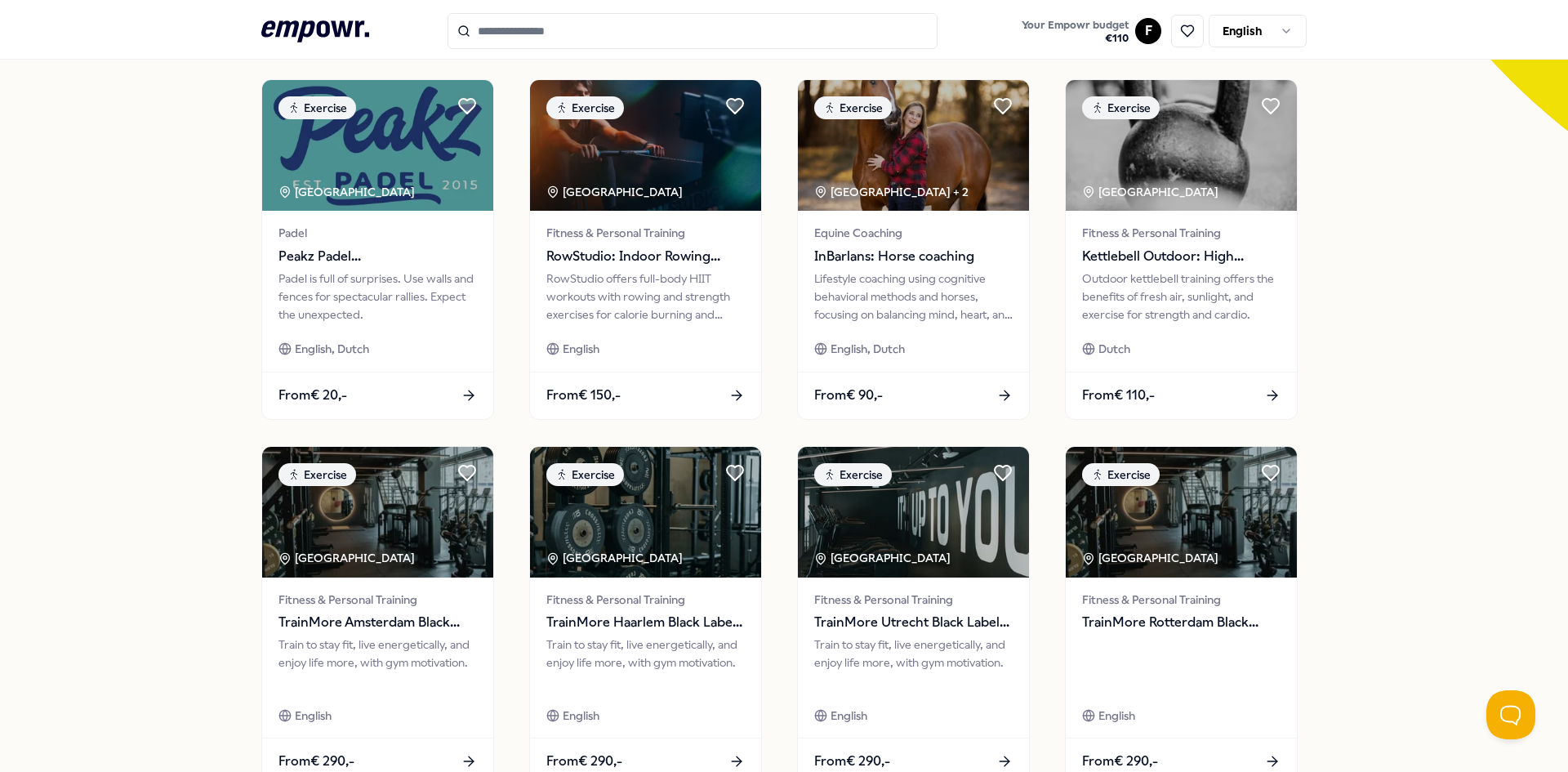
scroll to position [572, 0]
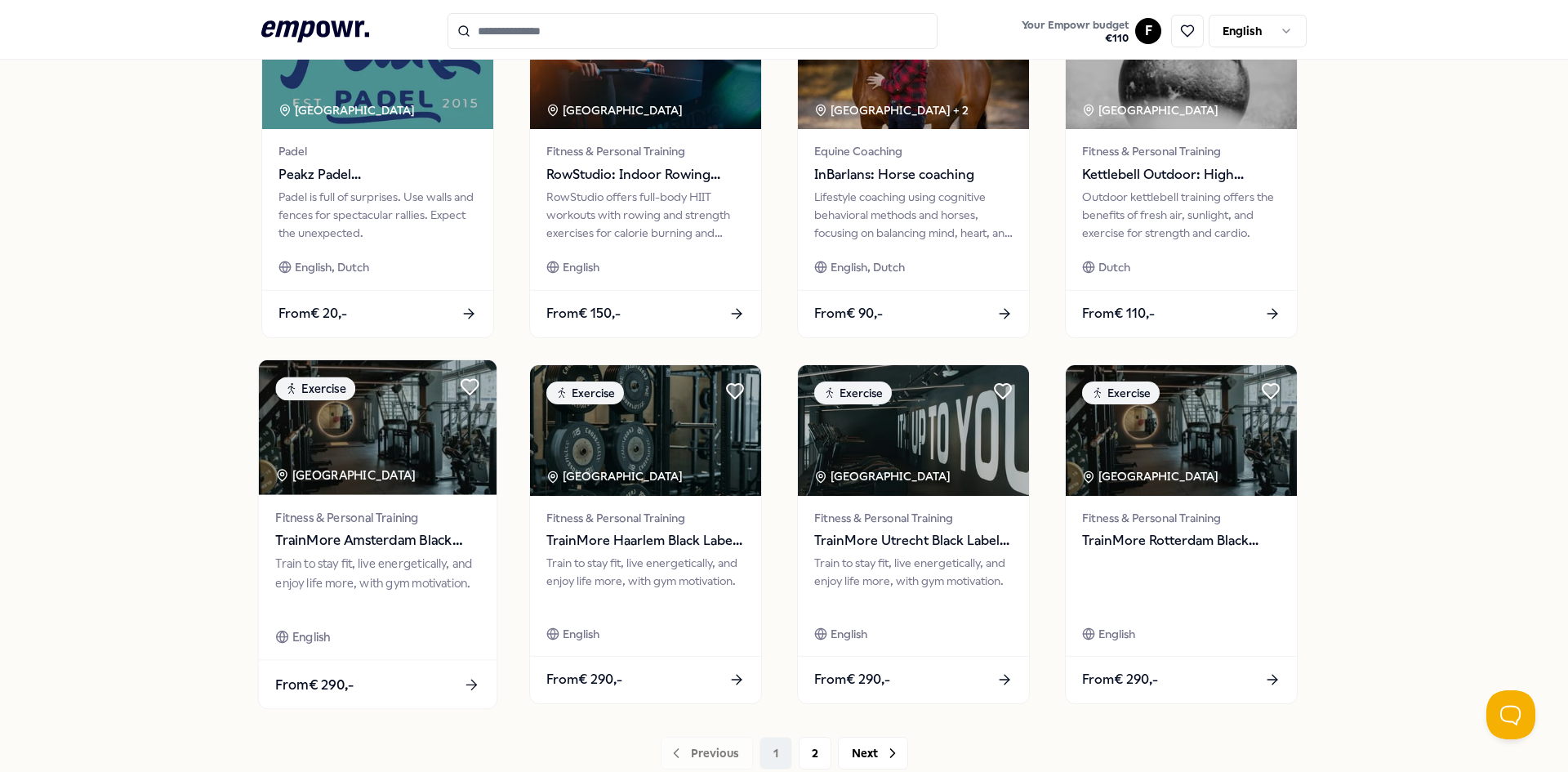
drag, startPoint x: 307, startPoint y: 513, endPoint x: 352, endPoint y: 527, distance: 47.1
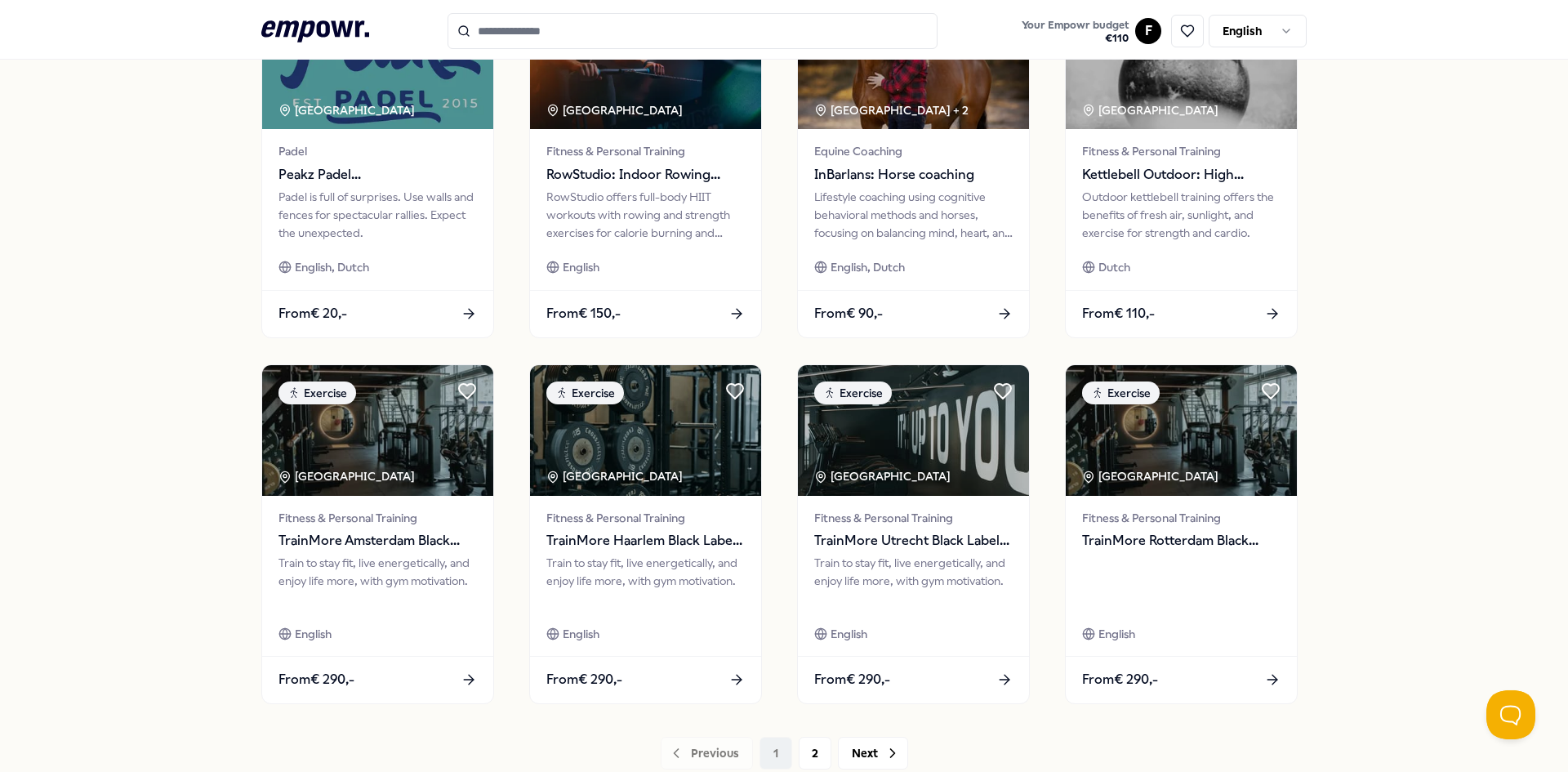
drag, startPoint x: 352, startPoint y: 527, endPoint x: 193, endPoint y: 456, distance: 174.1
click at [193, 456] on div "13 Results Reset Filters Exercise Price Location Language Type Reset Filters Ex…" at bounding box center [784, 170] width 1568 height 1275
drag, startPoint x: 704, startPoint y: 634, endPoint x: 769, endPoint y: 648, distance: 66.5
drag, startPoint x: 769, startPoint y: 648, endPoint x: 852, endPoint y: 742, distance: 125.4
click at [852, 742] on button "Next" at bounding box center [873, 753] width 70 height 32
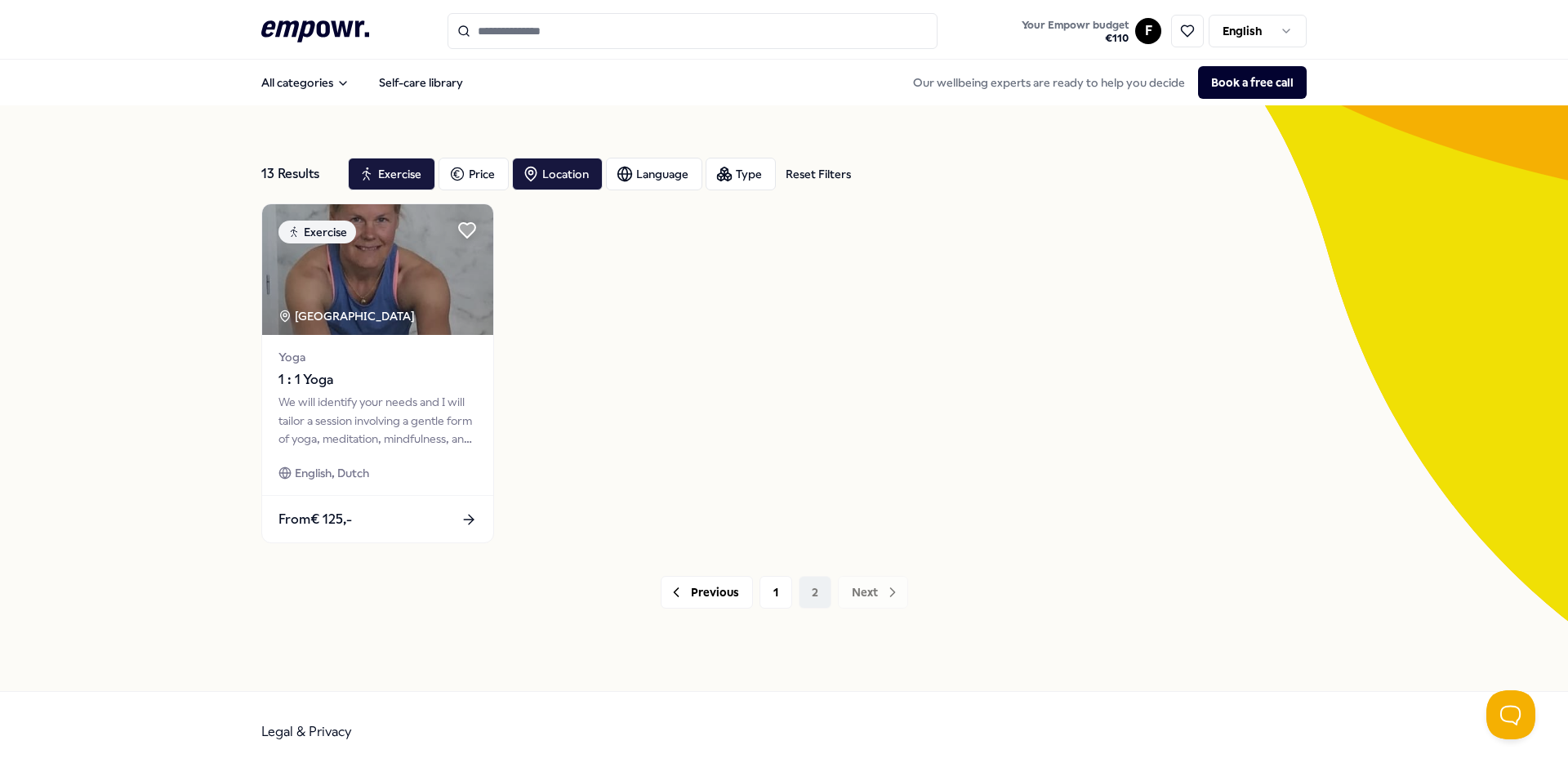
click at [851, 744] on div "Legal & Privacy" at bounding box center [784, 731] width 1045 height 80
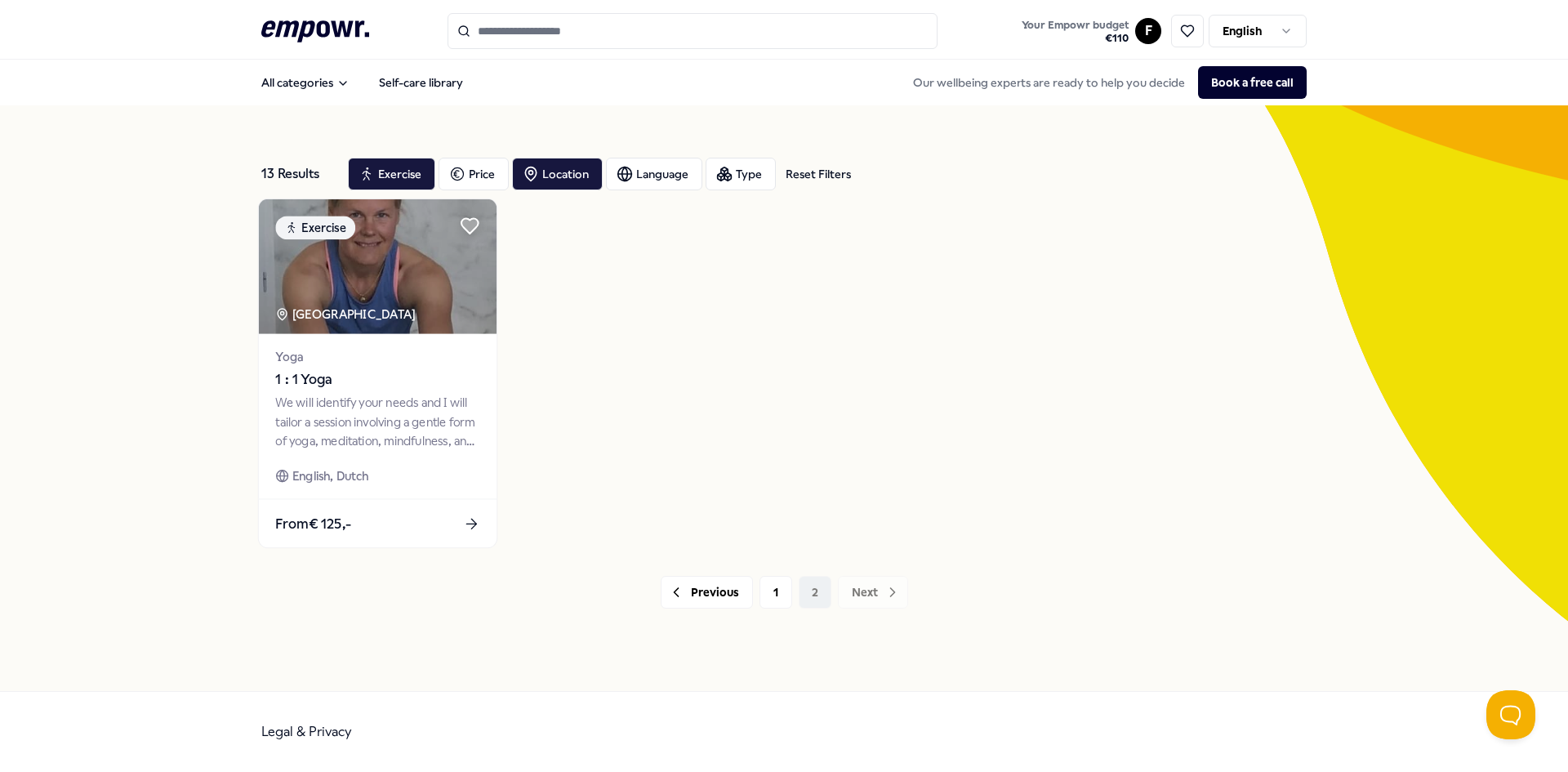
click at [421, 364] on span "Yoga" at bounding box center [377, 356] width 204 height 19
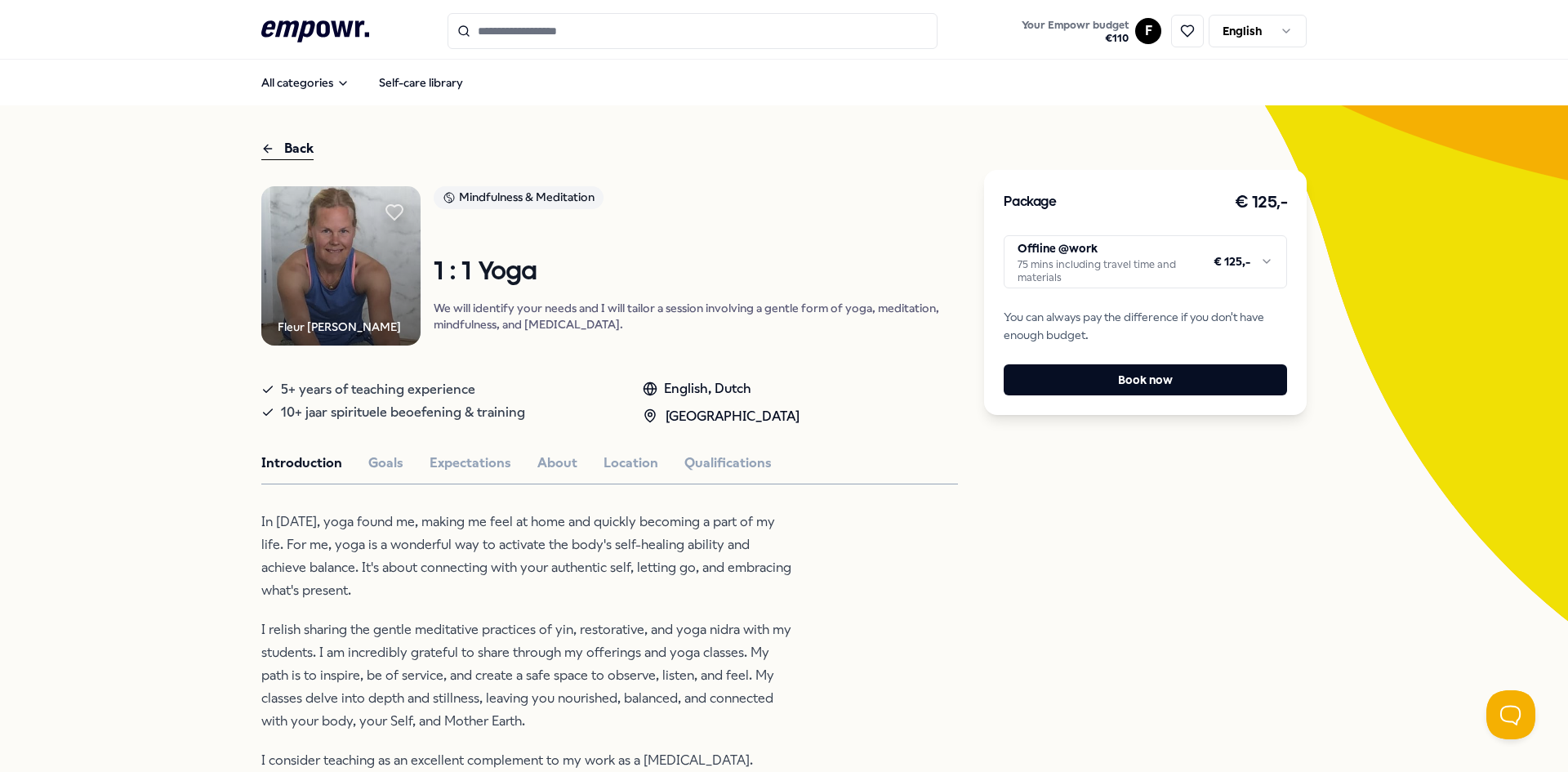
click at [1202, 272] on html ".empowr-logo_svg__cls-1{fill:#03032f} Your Empowr budget € 110 F English All ca…" at bounding box center [784, 386] width 1568 height 772
click at [878, 129] on html ".empowr-logo_svg__cls-1{fill:#03032f} Your Empowr budget € 110 F English All ca…" at bounding box center [784, 386] width 1568 height 772
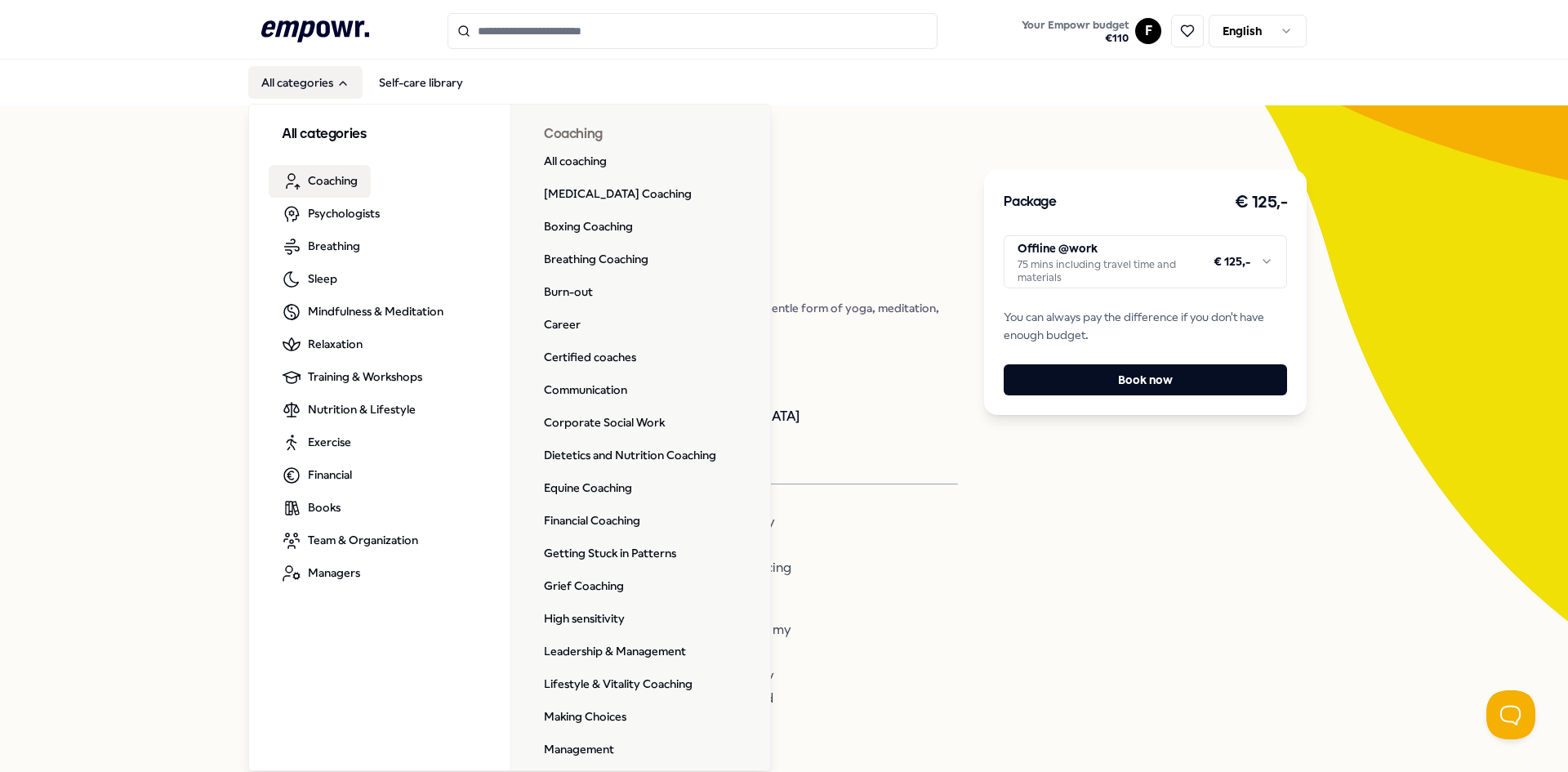
click at [363, 185] on link "Coaching" at bounding box center [319, 181] width 102 height 32
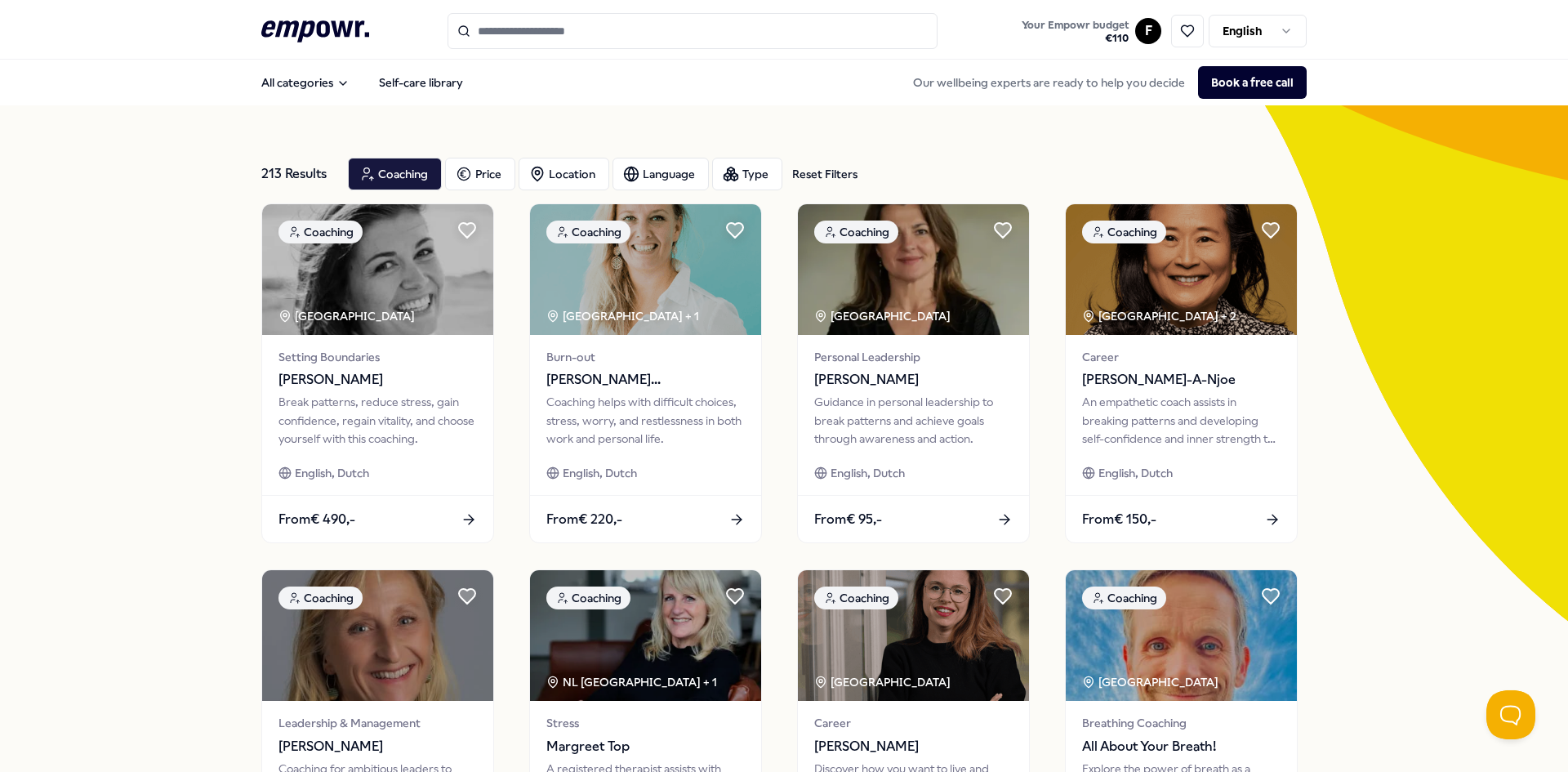
click at [286, 100] on div "All categories Self-care library Our wellbeing experts are ready to help you de…" at bounding box center [784, 83] width 1045 height 40
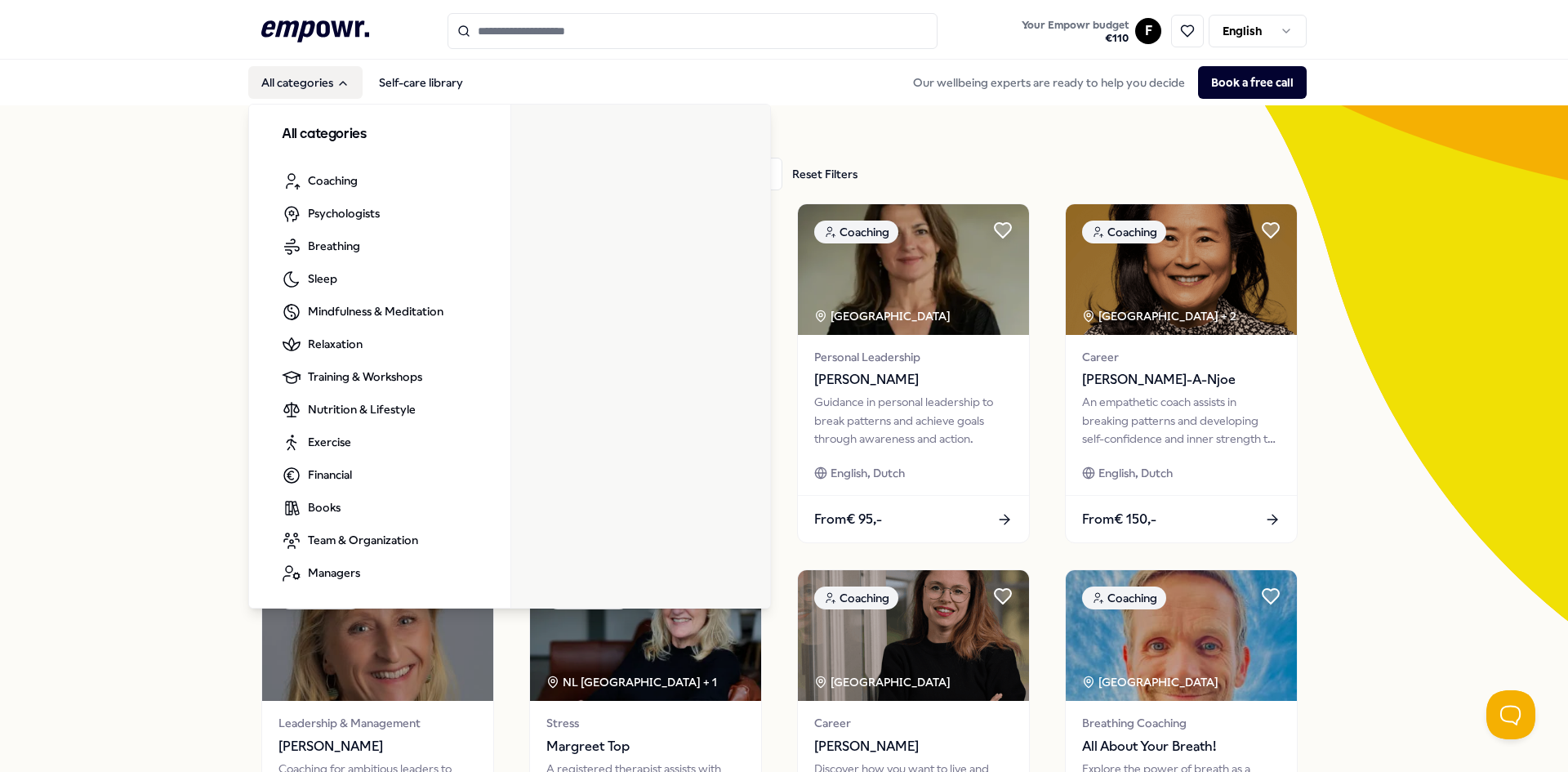
click at [286, 93] on button "All categories" at bounding box center [305, 82] width 114 height 32
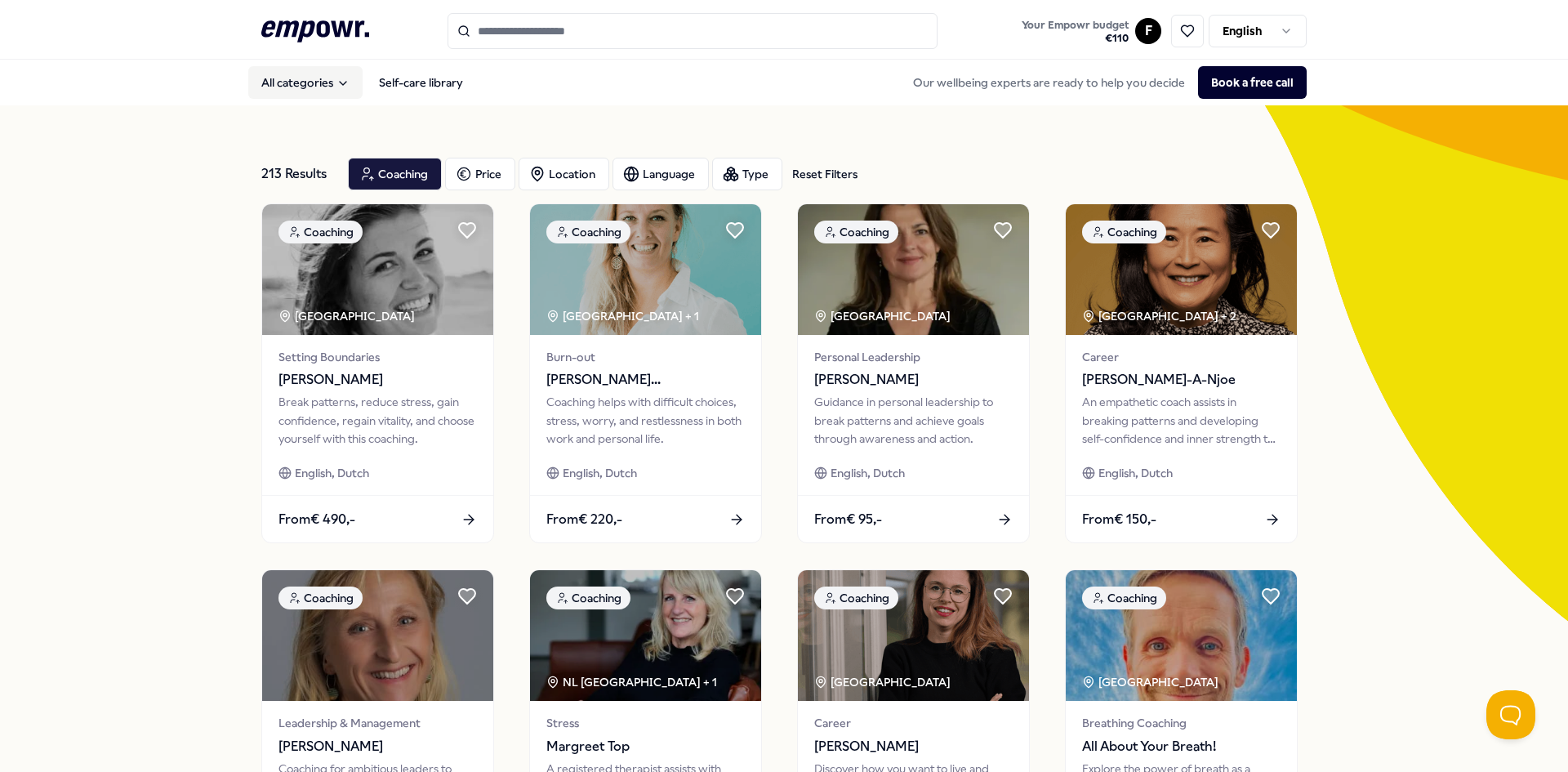
click at [287, 90] on button "All categories" at bounding box center [305, 82] width 114 height 32
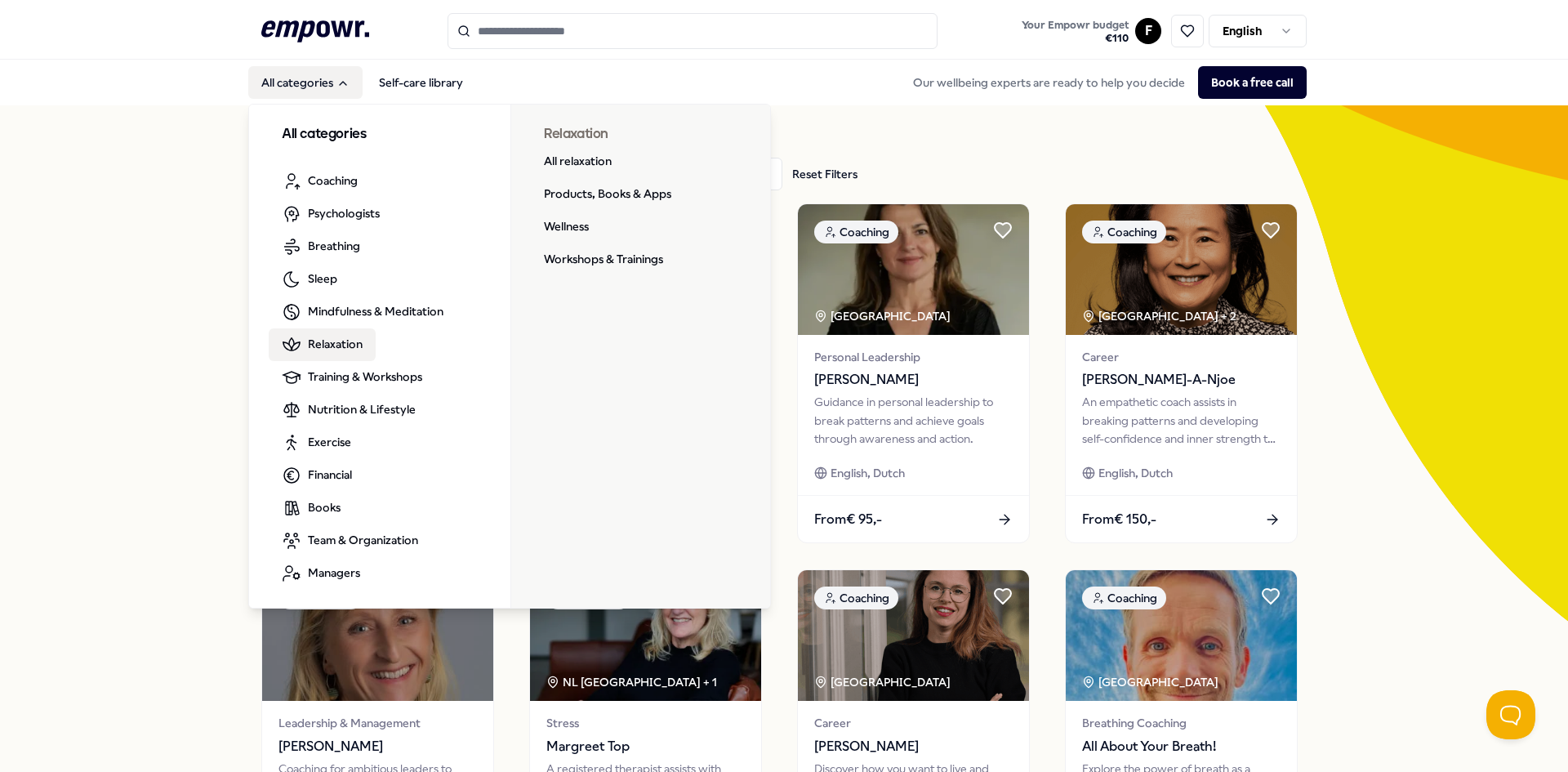
click at [325, 348] on span "Relaxation" at bounding box center [335, 344] width 55 height 18
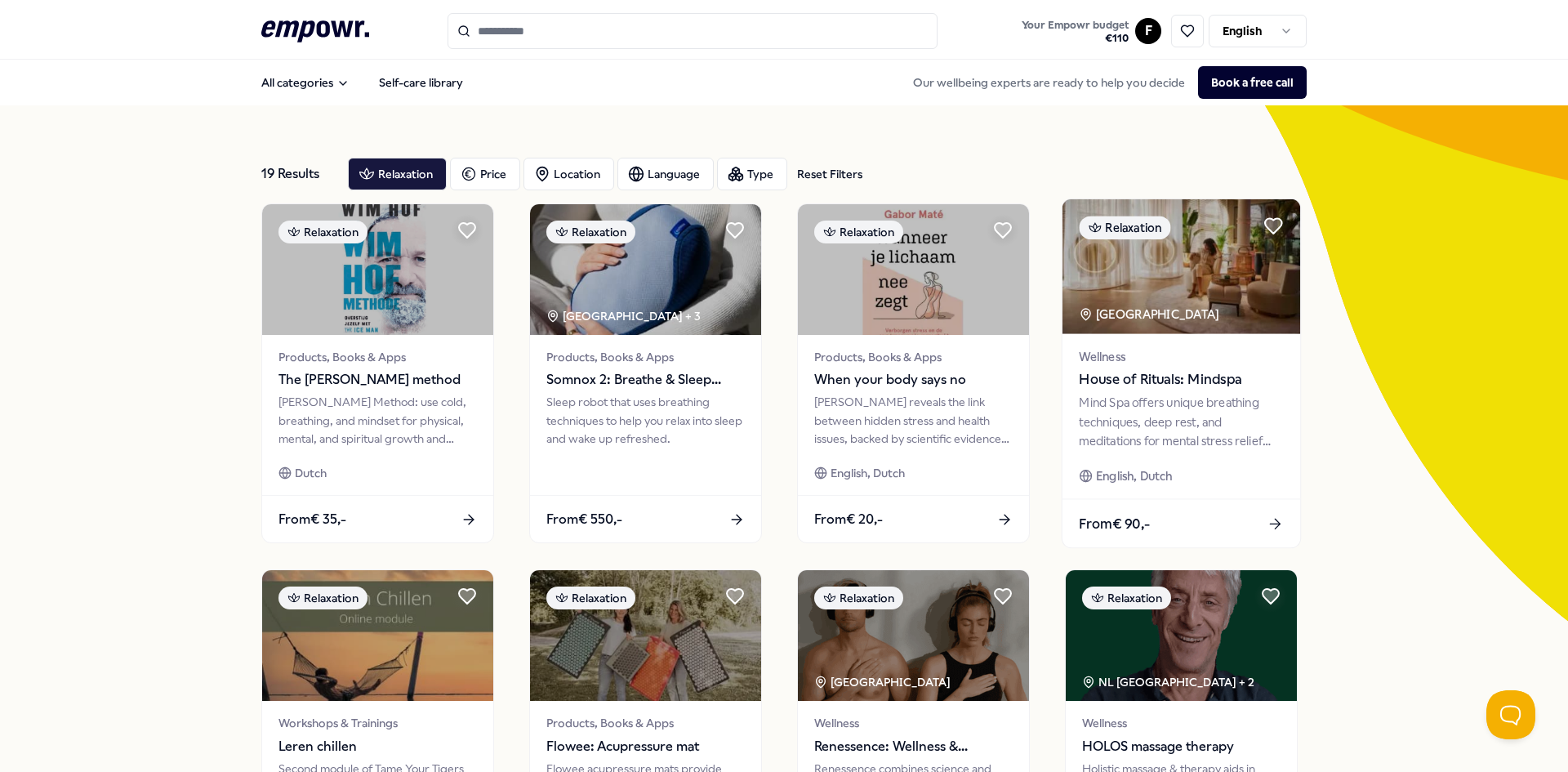
click at [1165, 380] on span "House of Rituals: Mindspa" at bounding box center [1181, 380] width 204 height 22
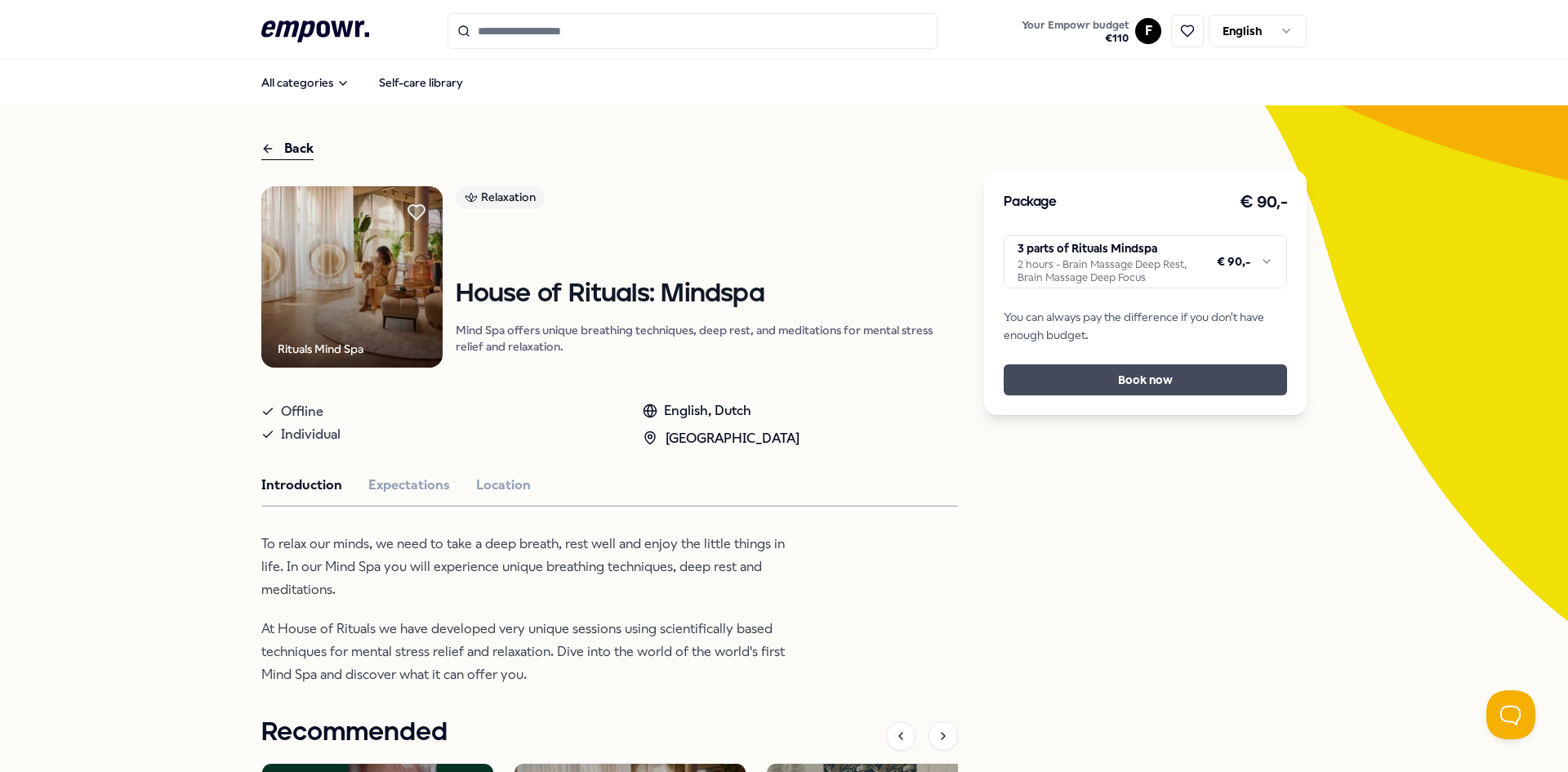
click at [1165, 391] on button "Book now" at bounding box center [1145, 379] width 284 height 31
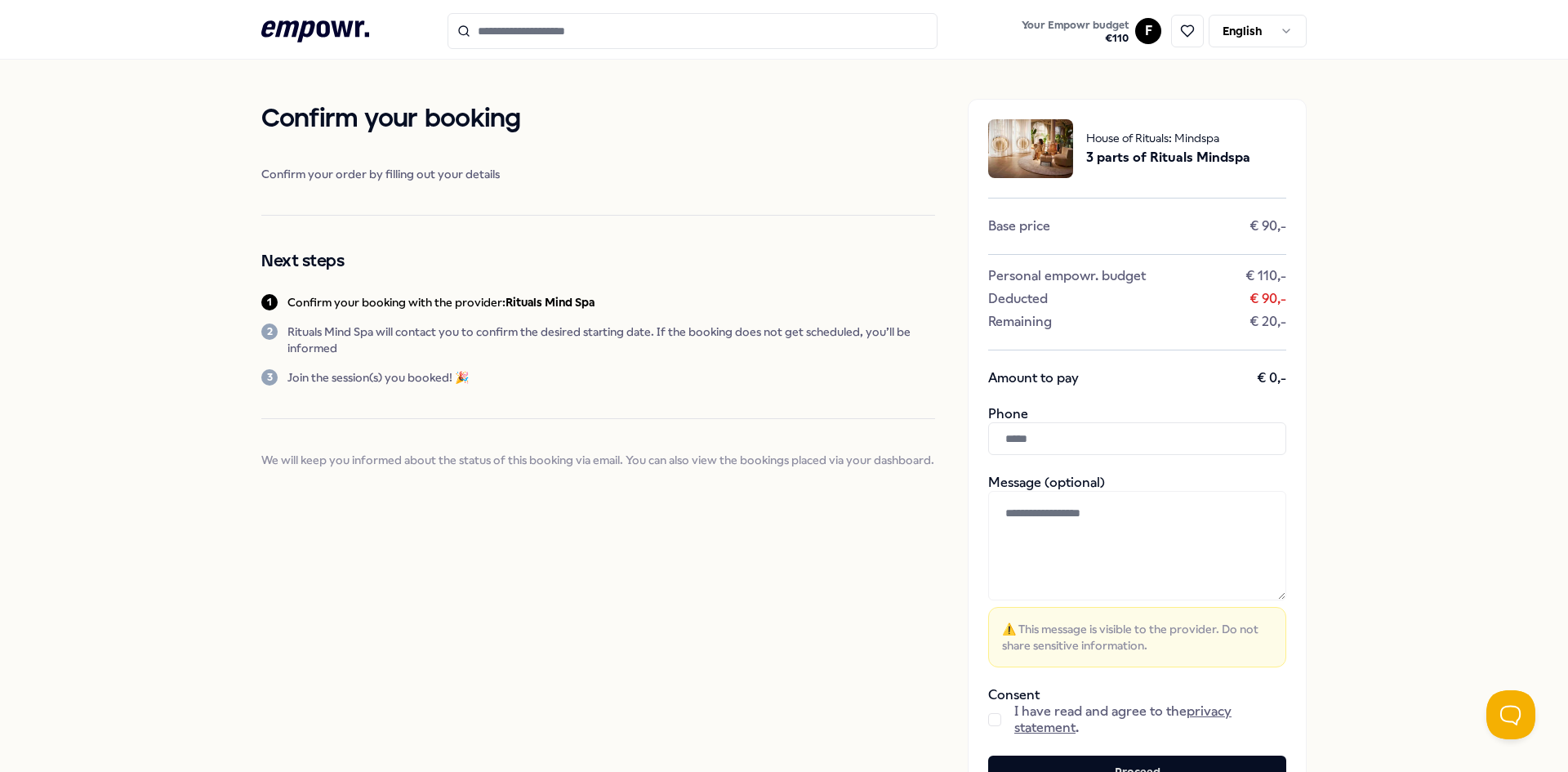
scroll to position [157, 0]
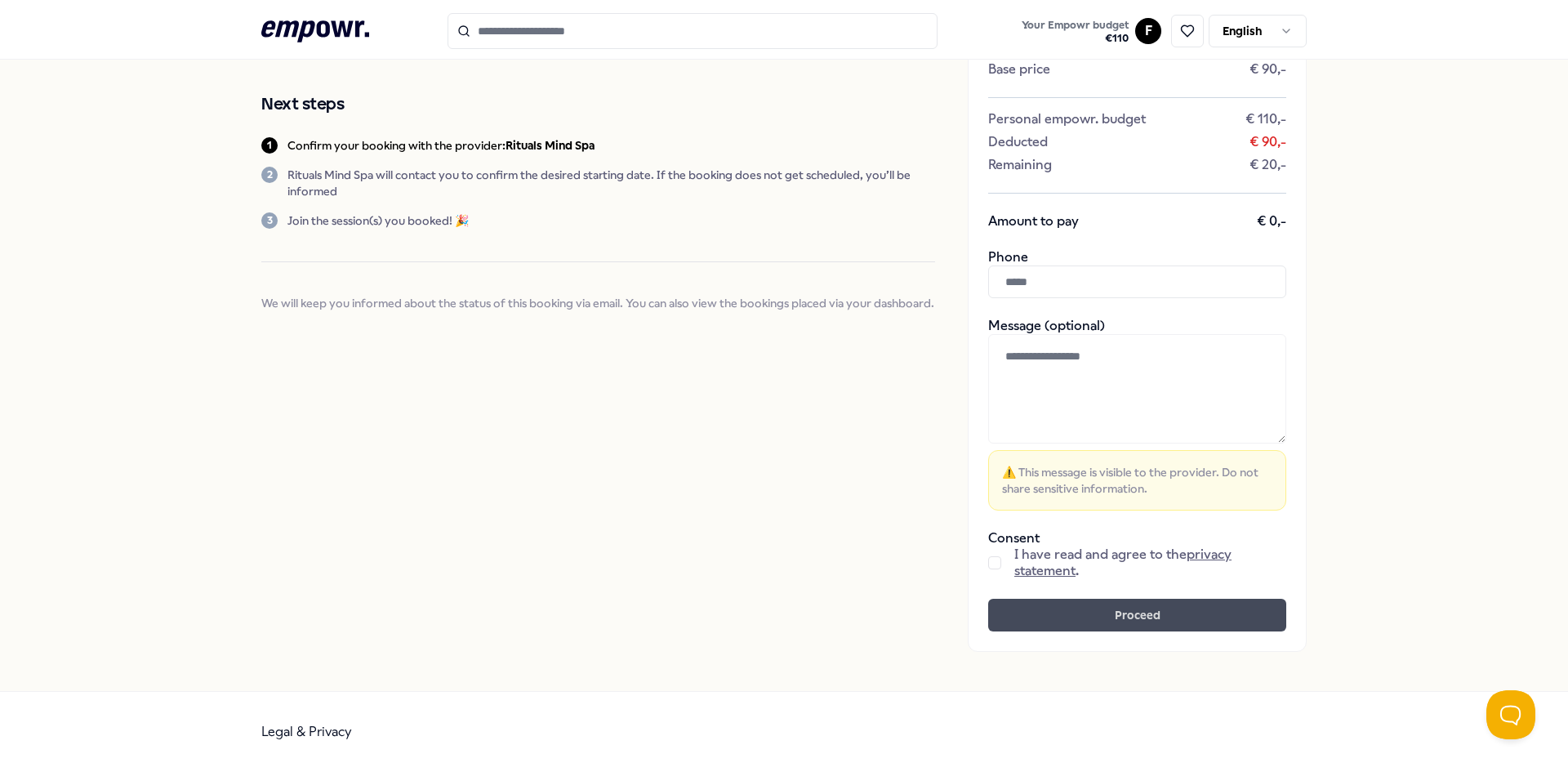
click at [1054, 602] on button "Proceed" at bounding box center [1137, 615] width 298 height 32
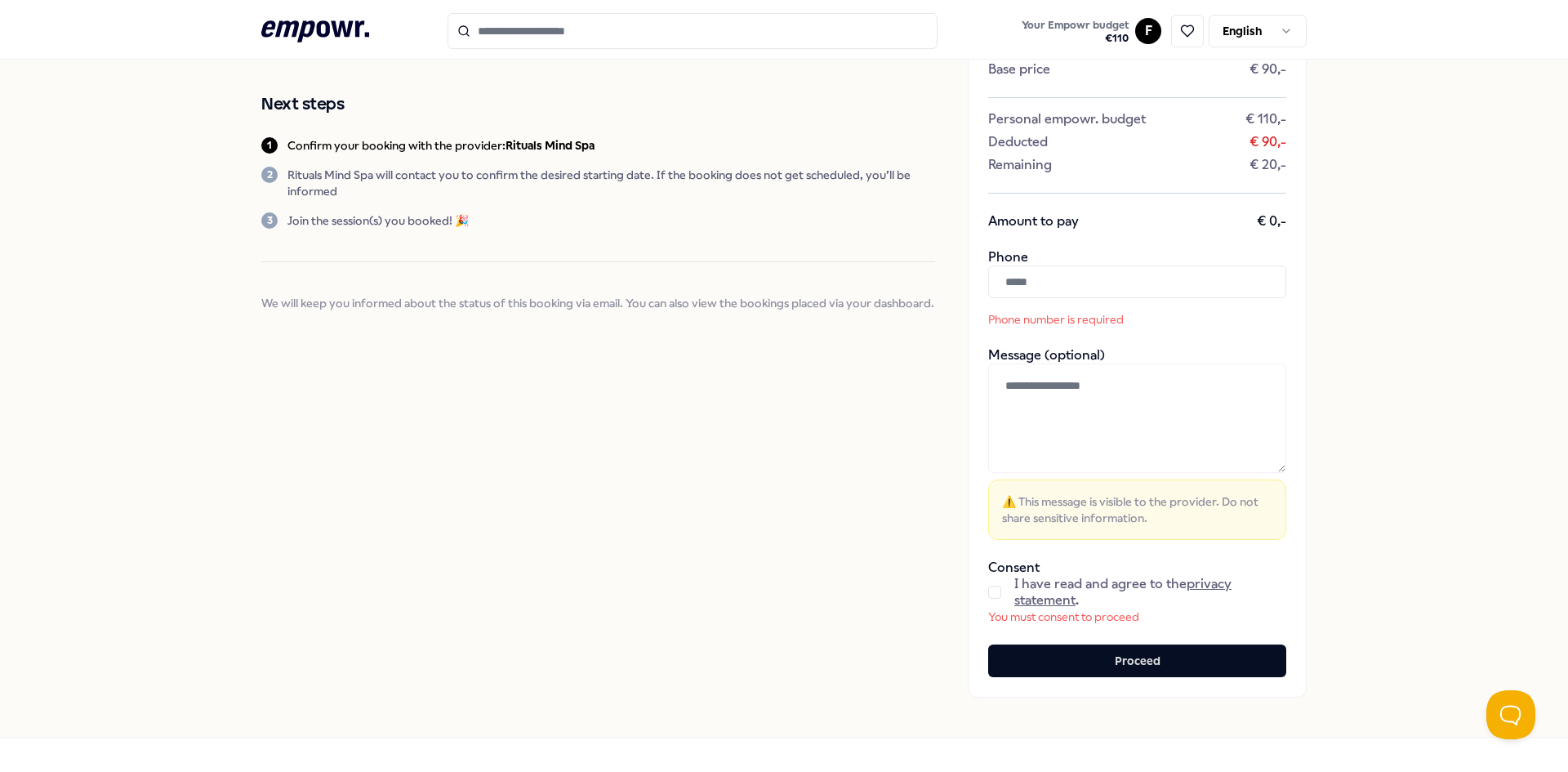
click at [1080, 277] on input "text" at bounding box center [1137, 282] width 298 height 32
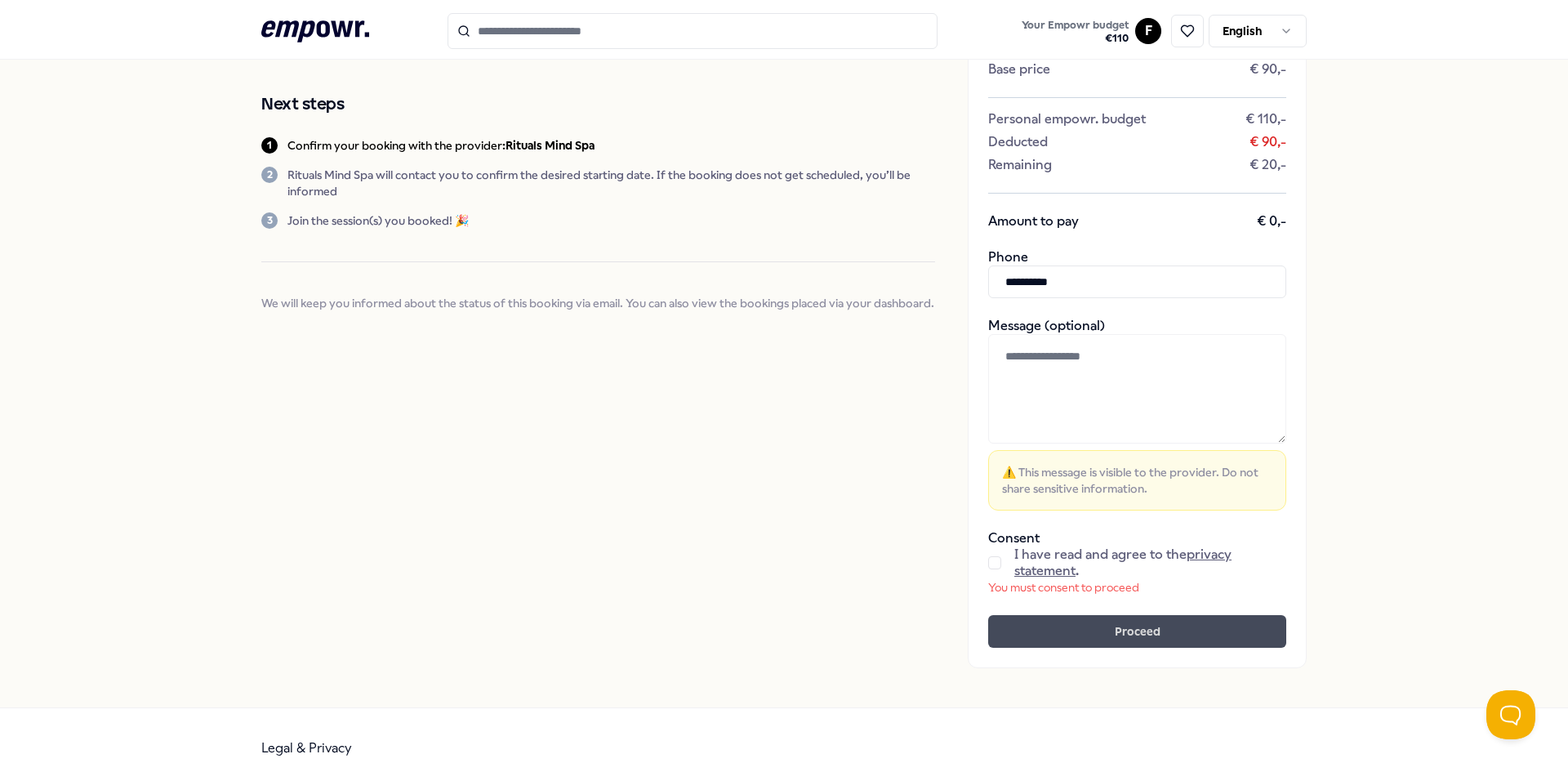
type input "**********"
click at [1202, 622] on button "Proceed" at bounding box center [1137, 631] width 298 height 32
click at [977, 557] on div "**********" at bounding box center [1137, 305] width 339 height 726
click at [989, 566] on button "button" at bounding box center [994, 562] width 14 height 14
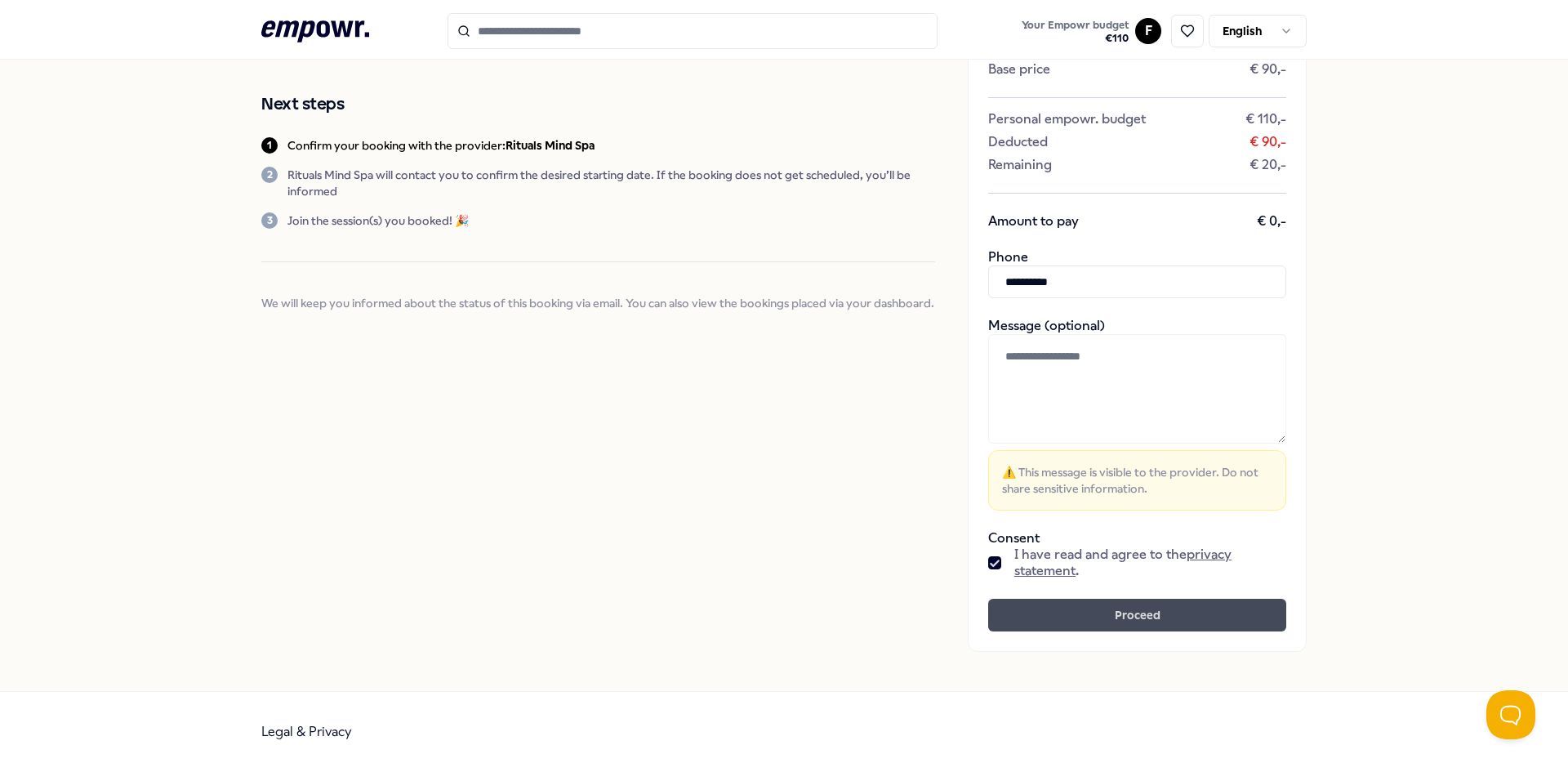
click at [1031, 611] on button "Proceed" at bounding box center [1137, 615] width 298 height 32
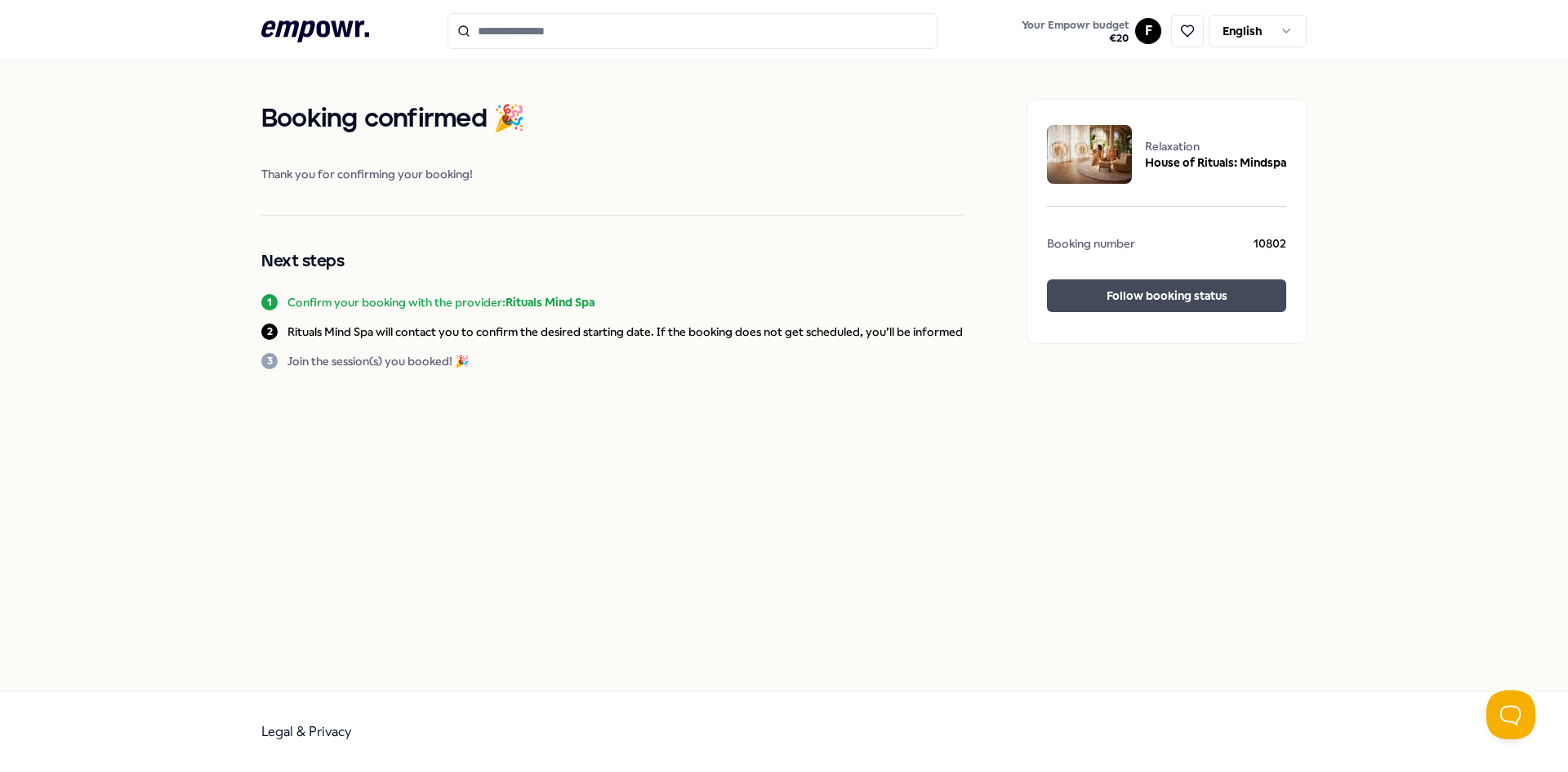
click at [1104, 290] on button "Follow booking status" at bounding box center [1166, 295] width 240 height 32
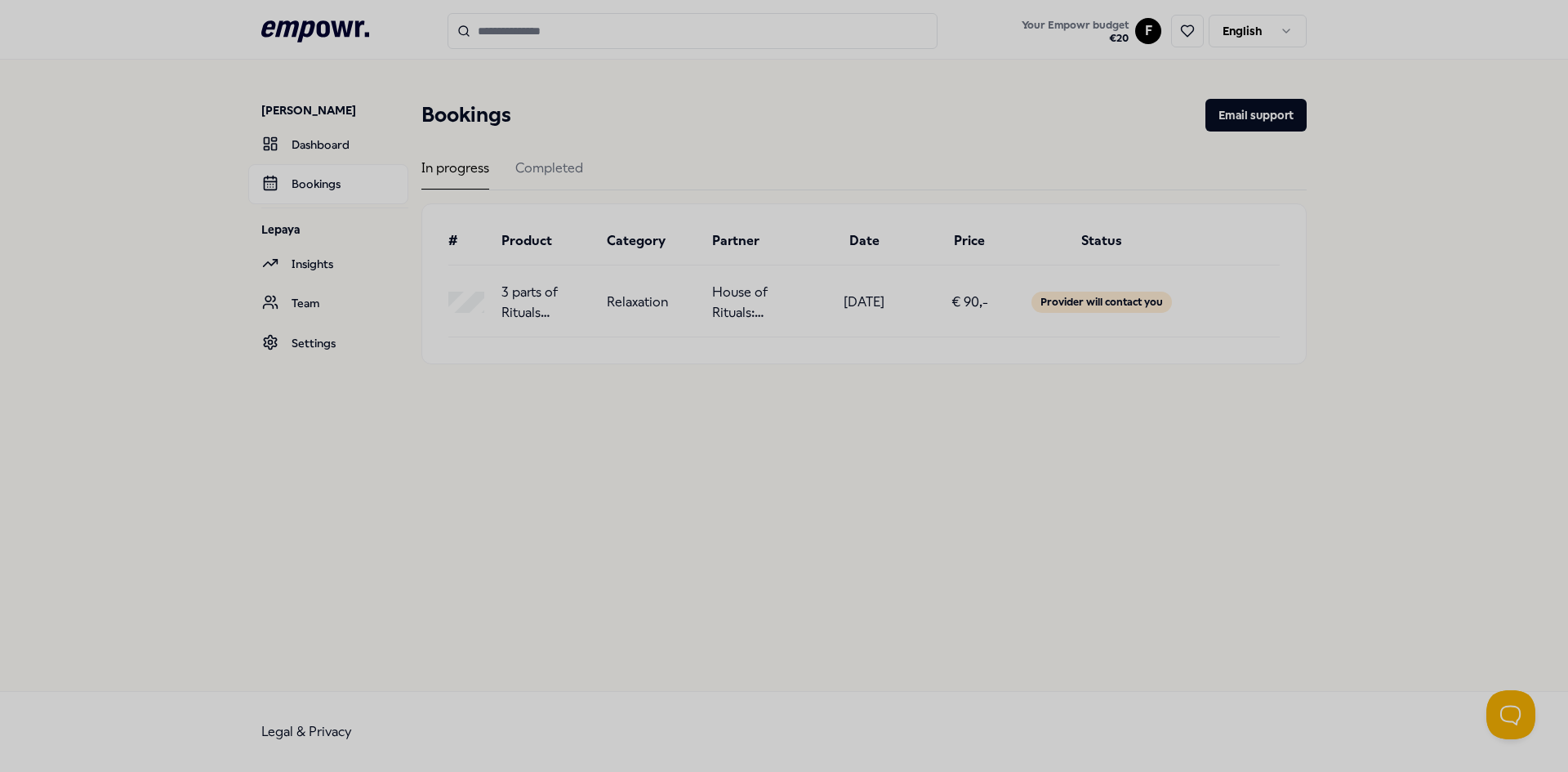
click at [1084, 296] on div at bounding box center [784, 386] width 1568 height 772
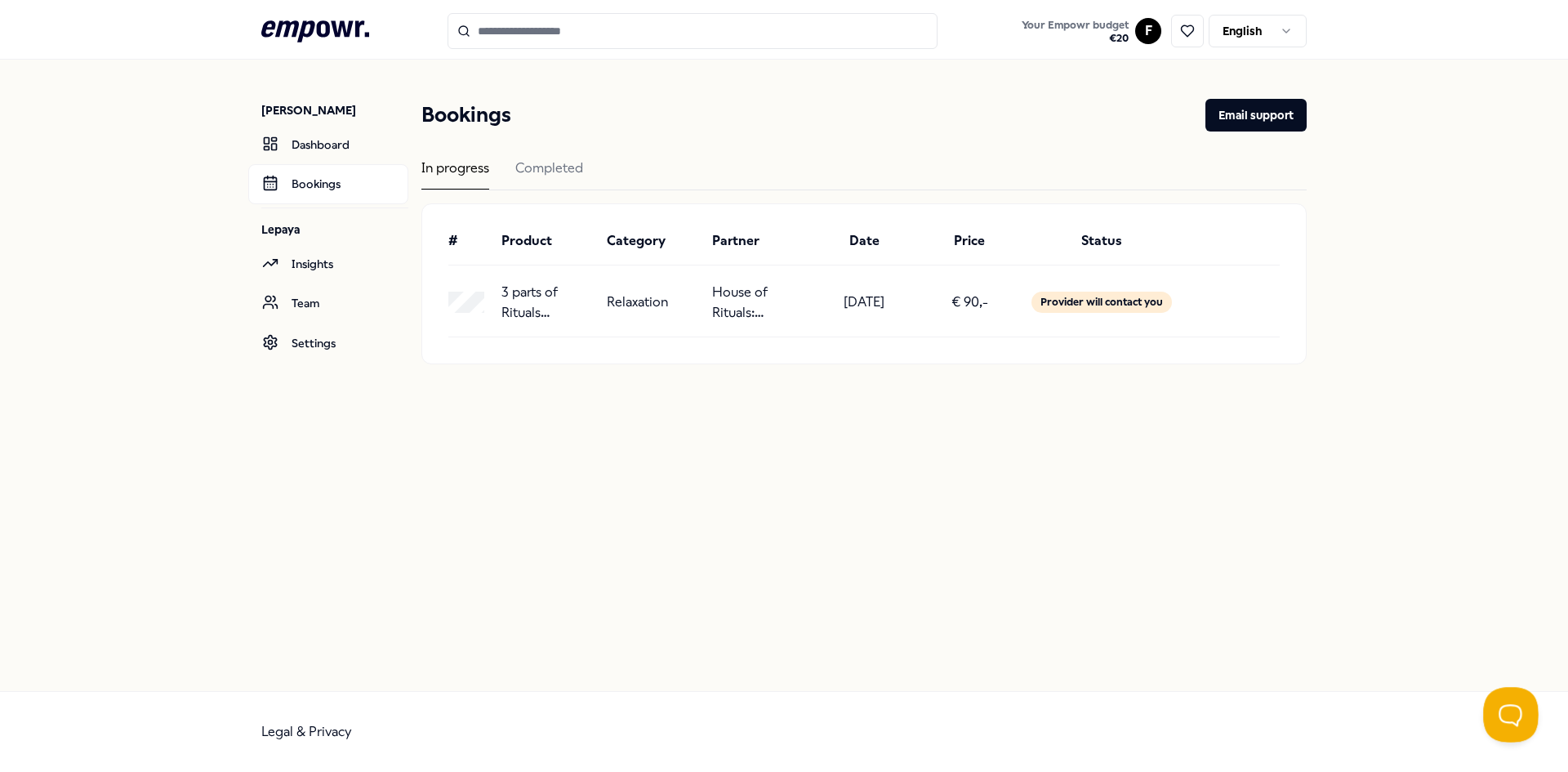
click at [1510, 698] on button "Open Beacon popover" at bounding box center [1507, 711] width 49 height 49
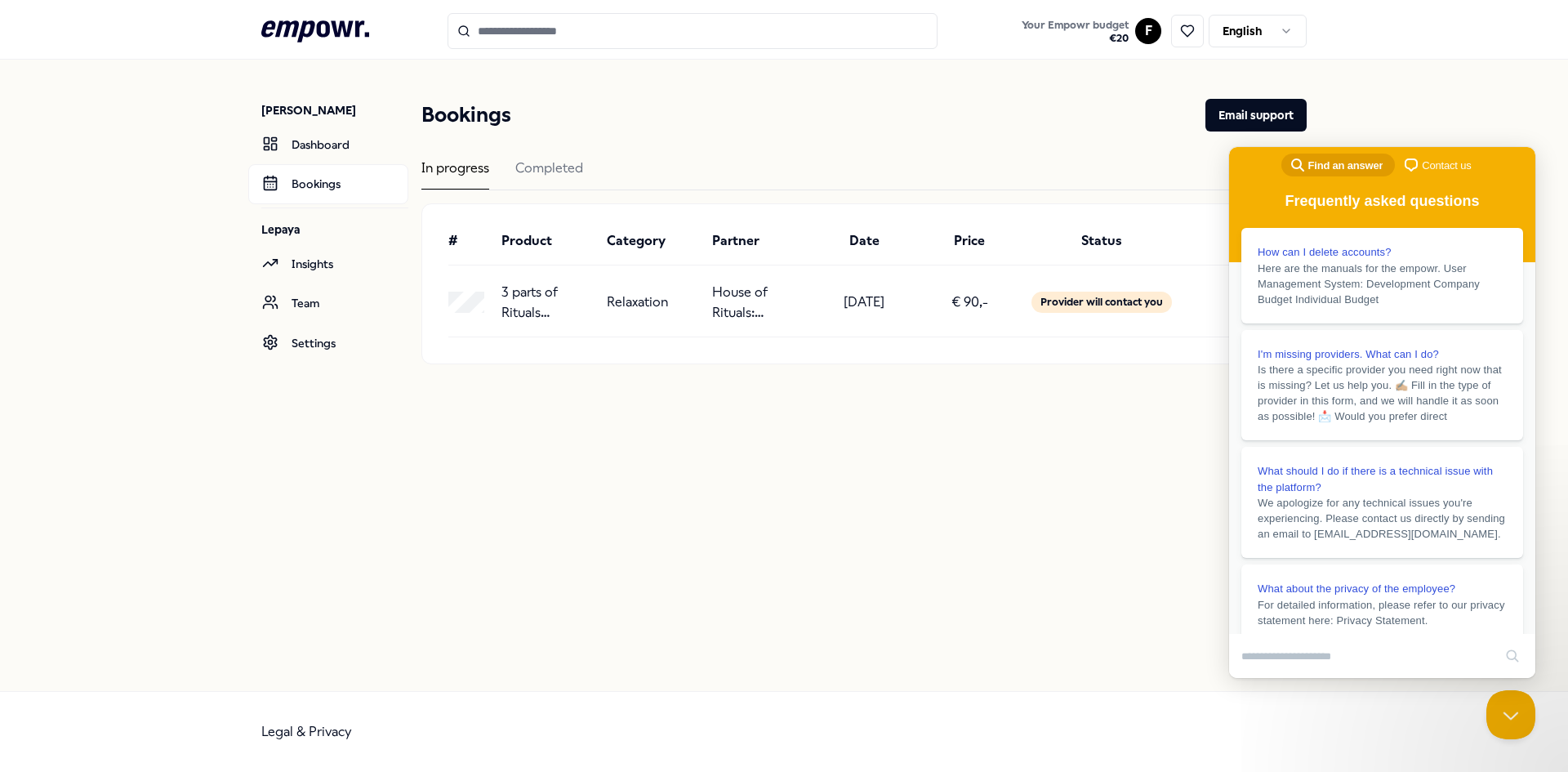
drag, startPoint x: 990, startPoint y: 535, endPoint x: 982, endPoint y: 523, distance: 14.4
click at [990, 536] on div "Fiona Marshall Dashboard Bookings Lepaya Insights Team Settings Bookings Email …" at bounding box center [784, 375] width 1568 height 631
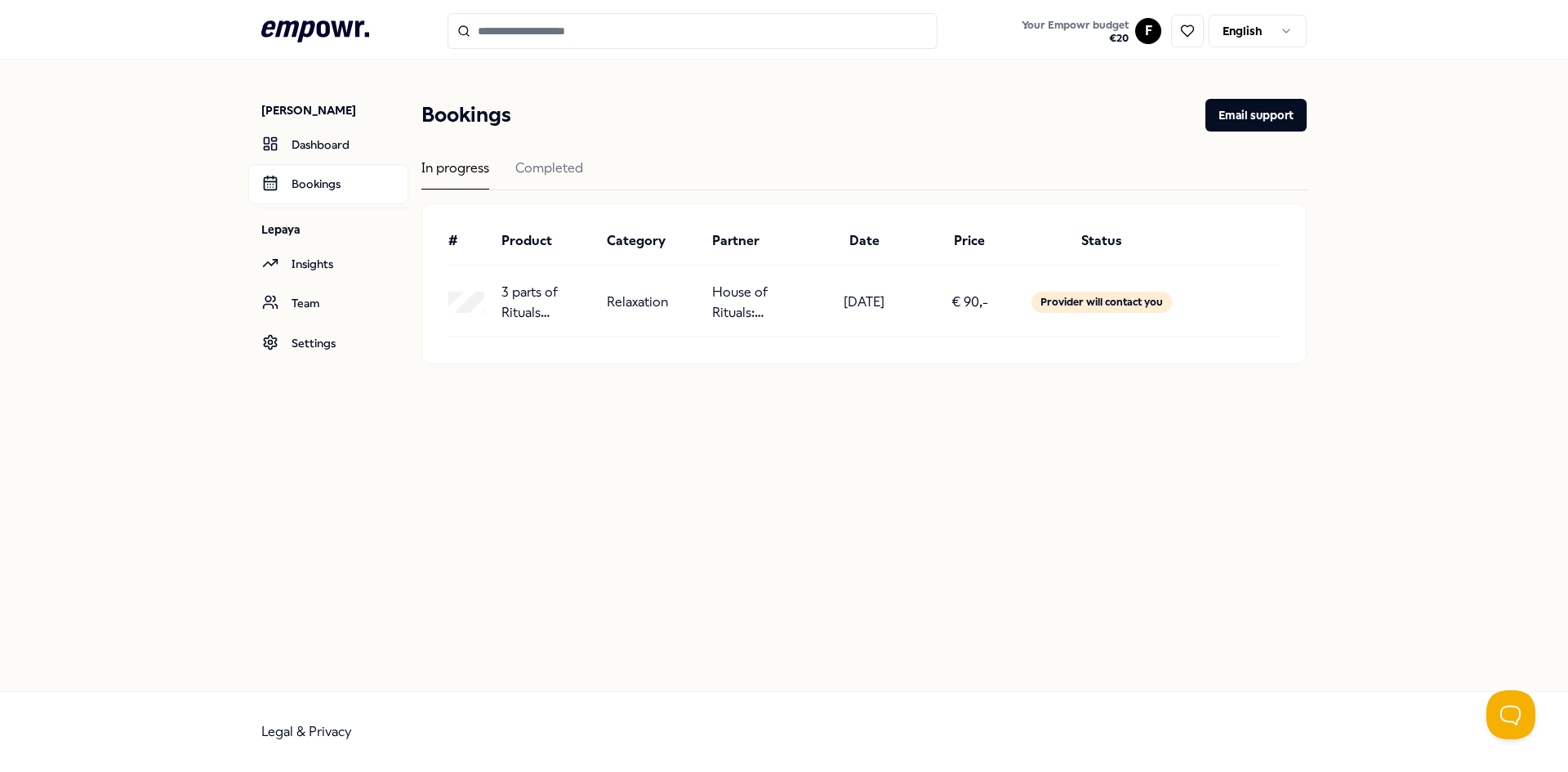
click at [1068, 294] on div "Provider will contact you" at bounding box center [1101, 303] width 140 height 22
click at [749, 279] on div "3 parts of Rituals Mindspa Relaxation House of Rituals: Mindspa [DATE] € 90,- P…" at bounding box center [864, 307] width 831 height 59
drag, startPoint x: 601, startPoint y: 184, endPoint x: 947, endPoint y: 182, distance: 346.0
click at [604, 186] on div "In progress Completed" at bounding box center [864, 174] width 885 height 32
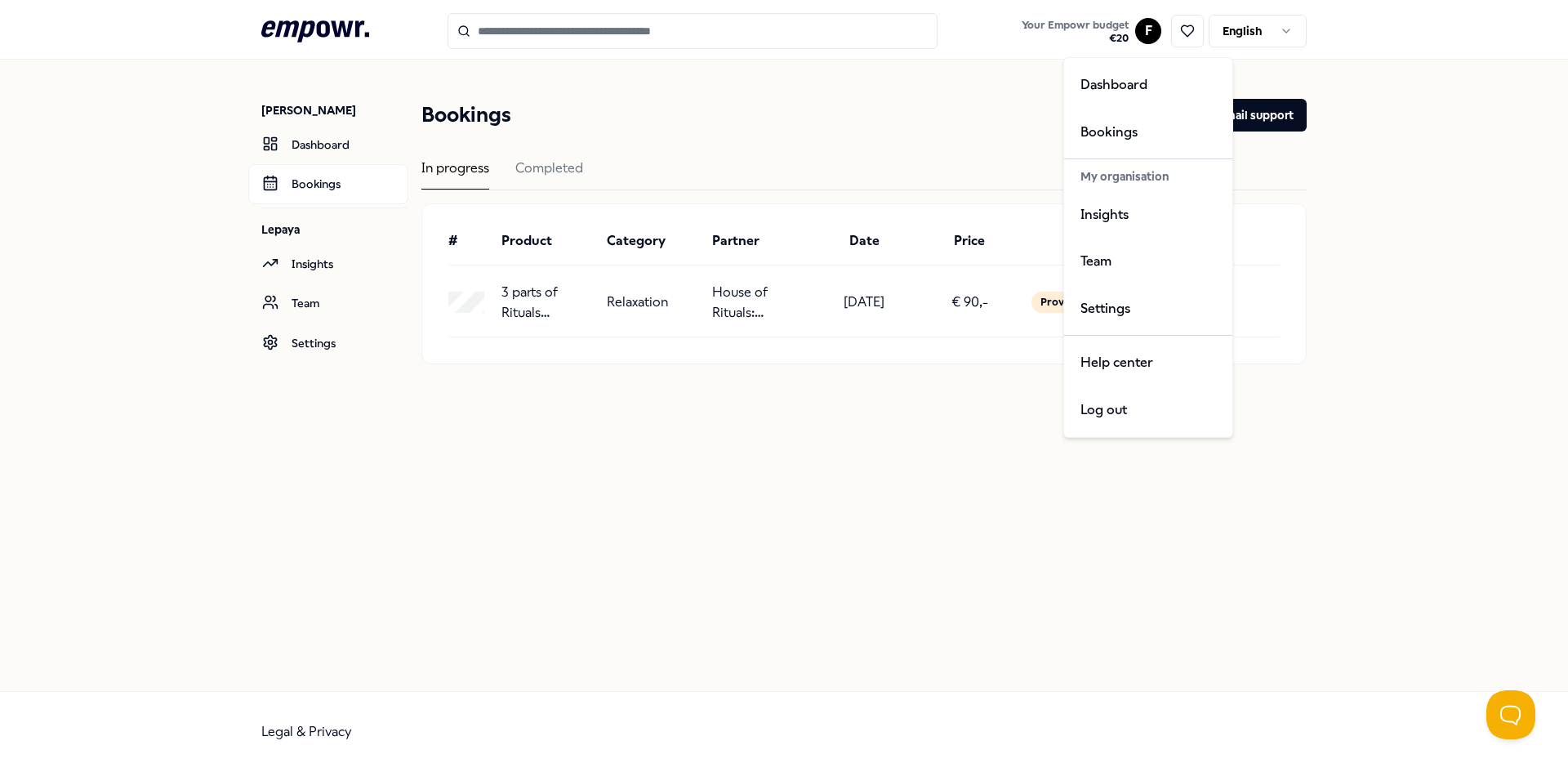
click at [1141, 25] on html ".empowr-logo_svg__cls-1{fill:#03032f} Your Empowr budget € 20 F English [PERSON…" at bounding box center [784, 386] width 1568 height 772
click at [1111, 309] on div "Settings" at bounding box center [1148, 308] width 162 height 48
